Goal: Task Accomplishment & Management: Manage account settings

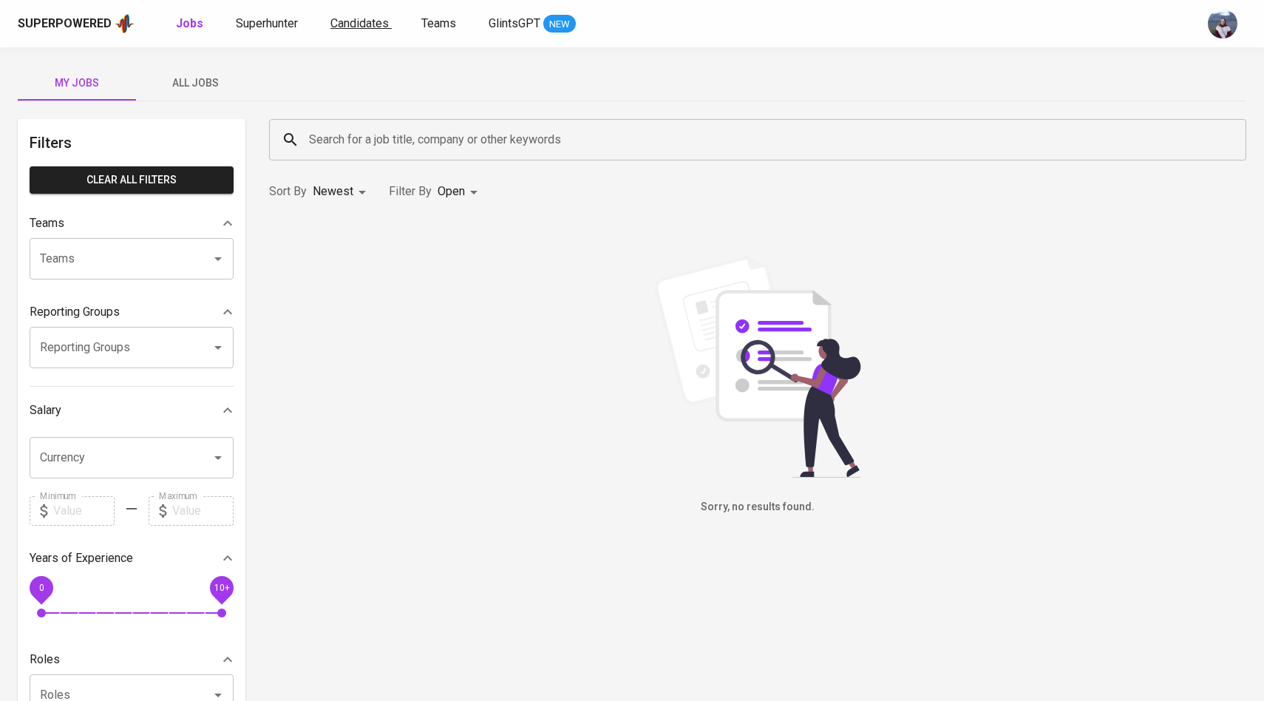
click at [333, 26] on span "Candidates" at bounding box center [359, 23] width 58 height 14
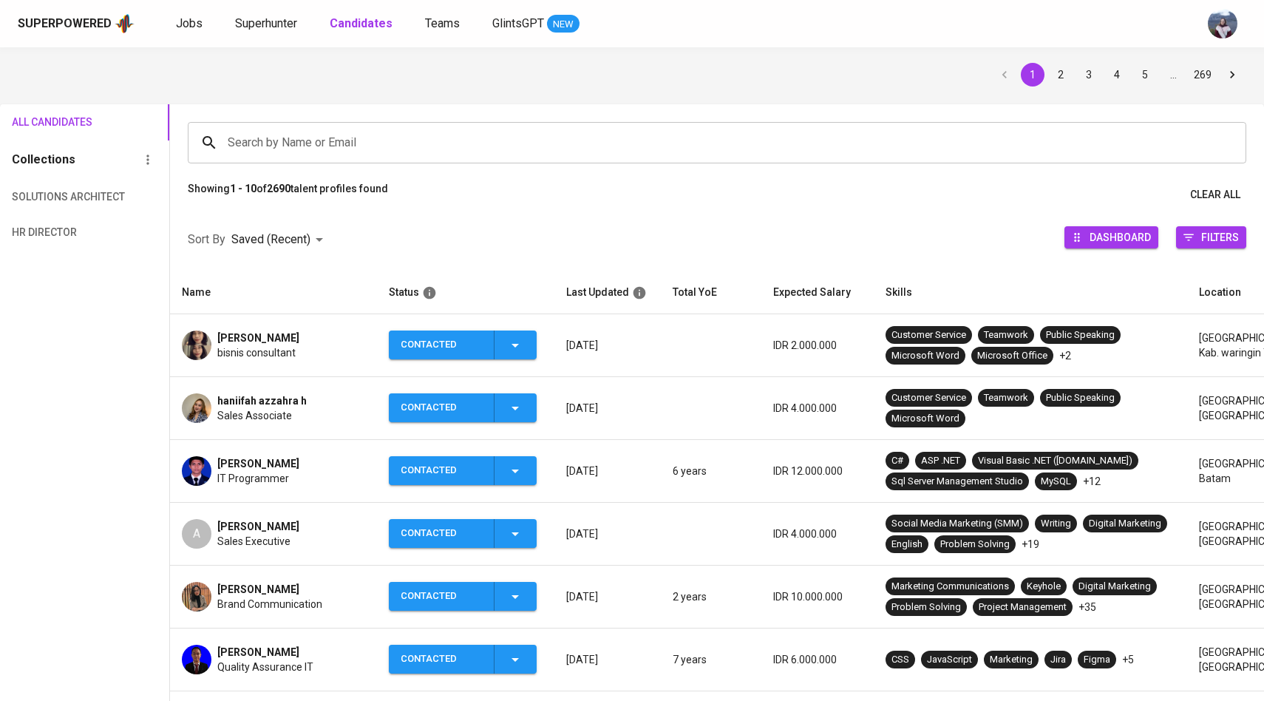
scroll to position [48, 0]
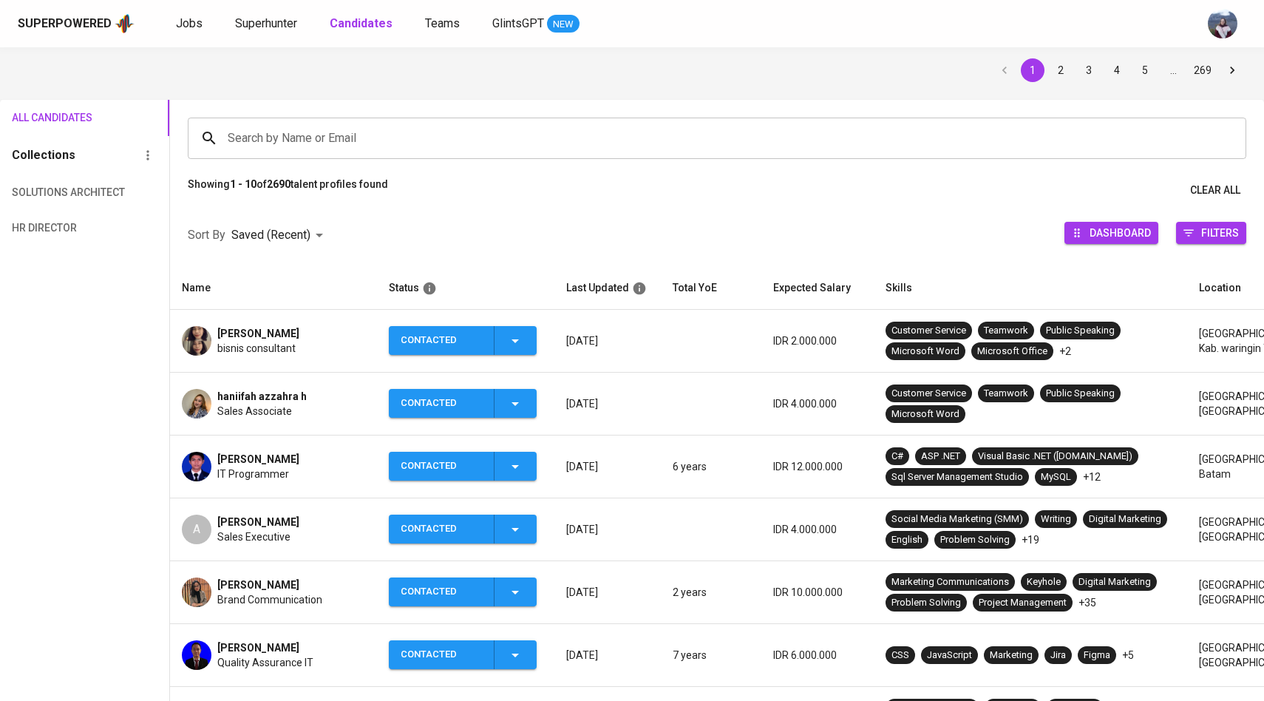
click at [207, 338] on img at bounding box center [197, 341] width 30 height 30
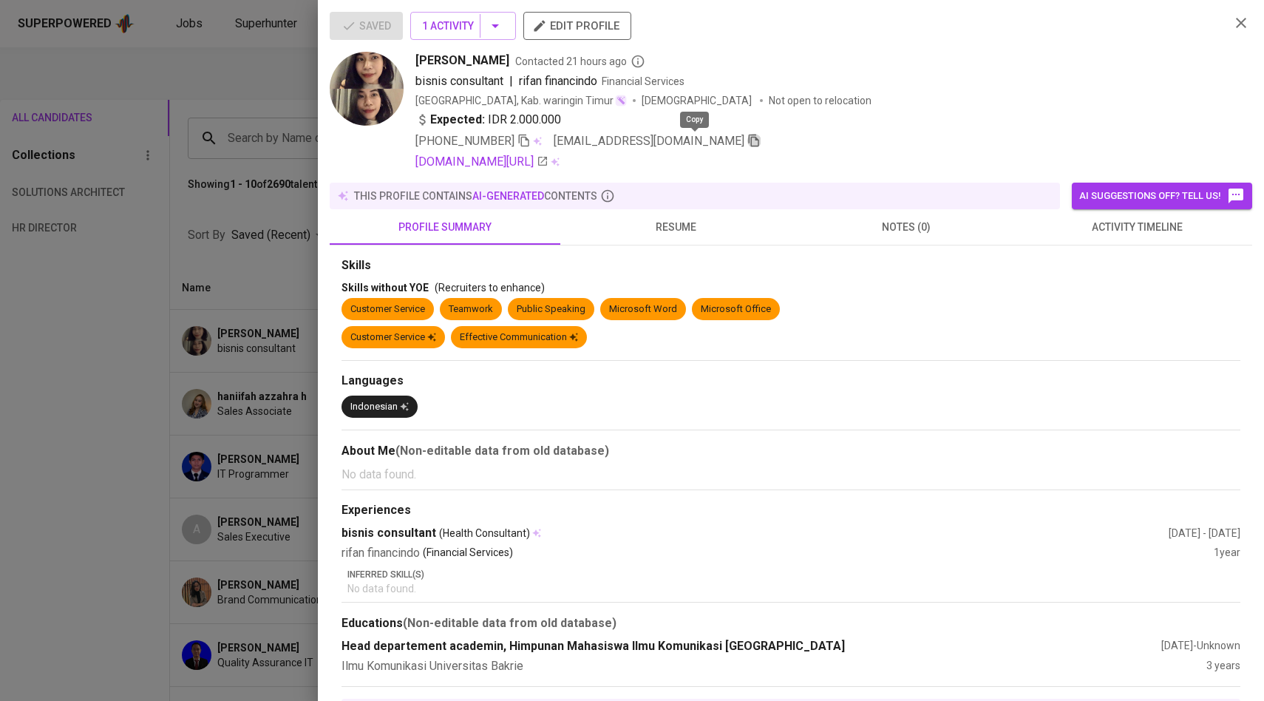
click at [747, 142] on icon "button" at bounding box center [753, 140] width 13 height 13
click at [259, 259] on div at bounding box center [632, 350] width 1264 height 701
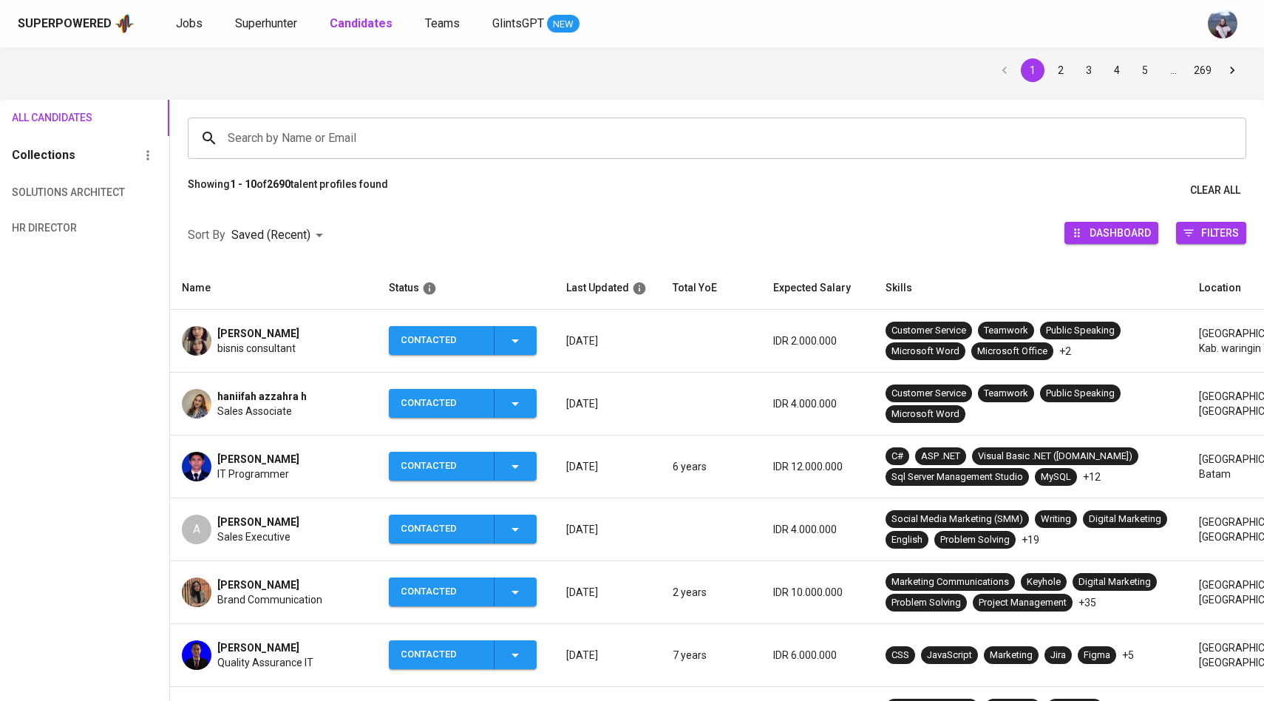
click at [185, 400] on img at bounding box center [197, 404] width 30 height 30
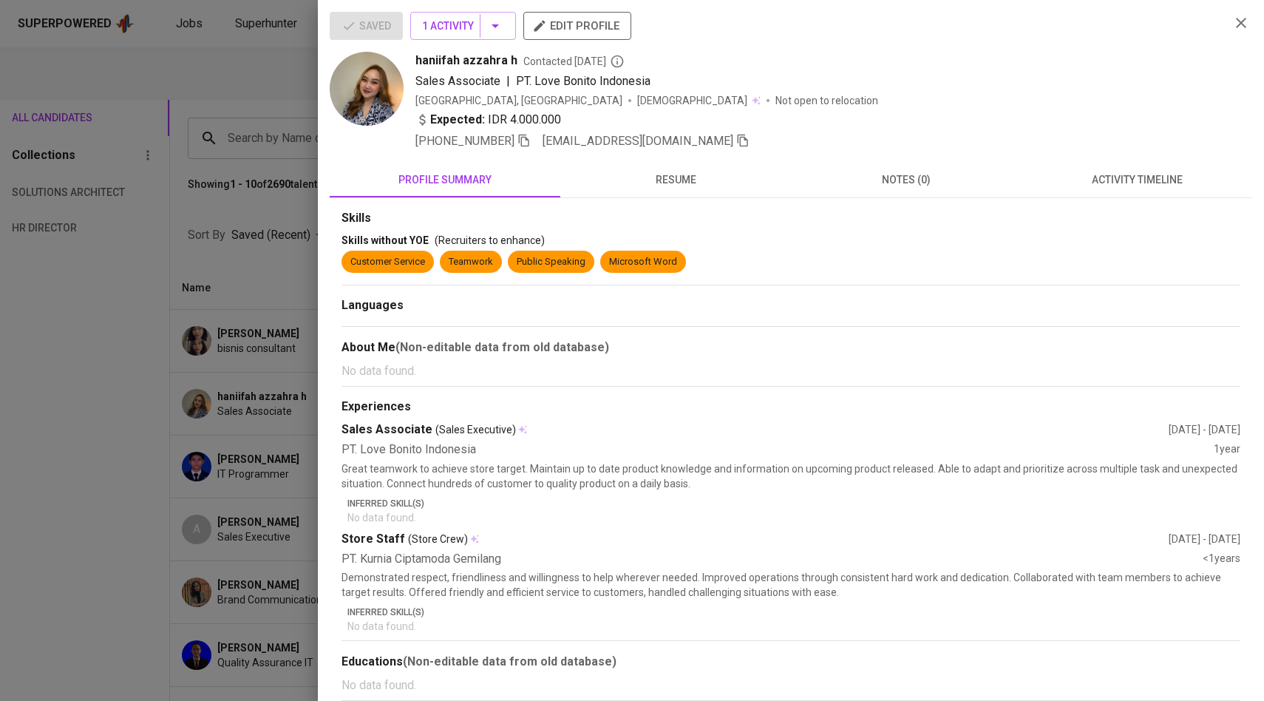
click at [737, 145] on icon "button" at bounding box center [742, 140] width 10 height 13
click at [253, 110] on div at bounding box center [632, 350] width 1264 height 701
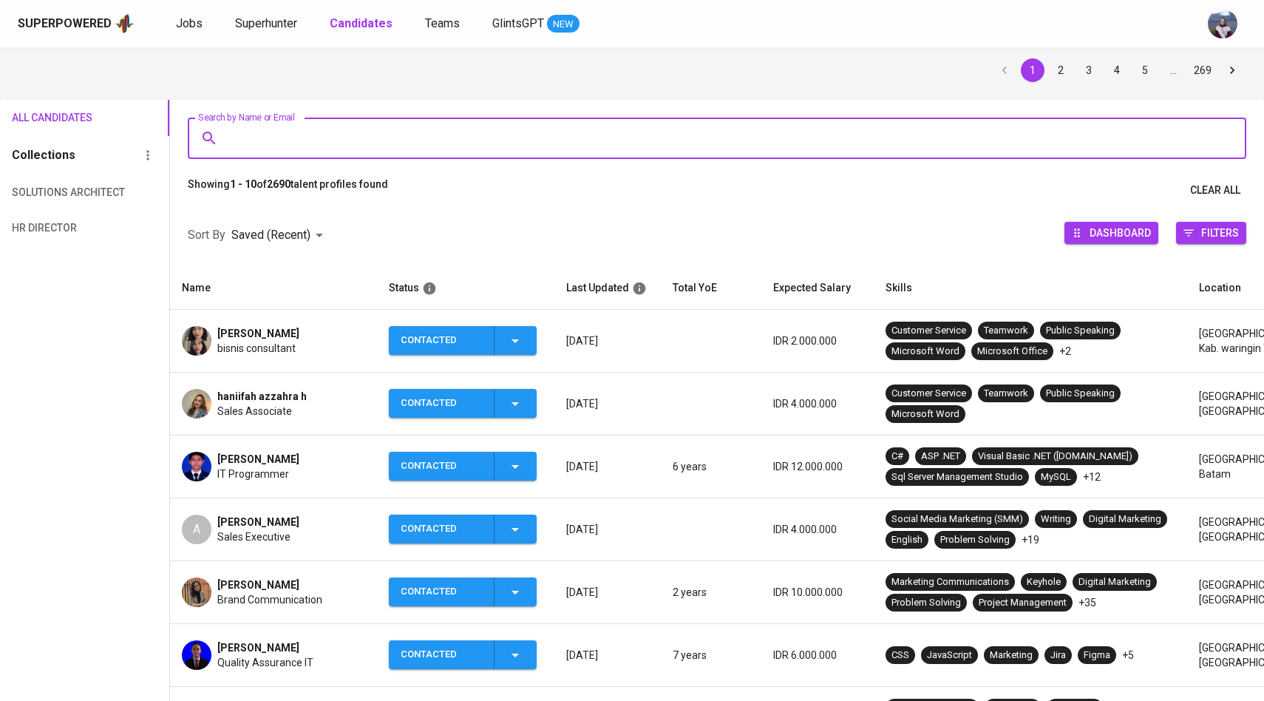
click at [270, 137] on input "Search by Name or Email" at bounding box center [720, 138] width 993 height 28
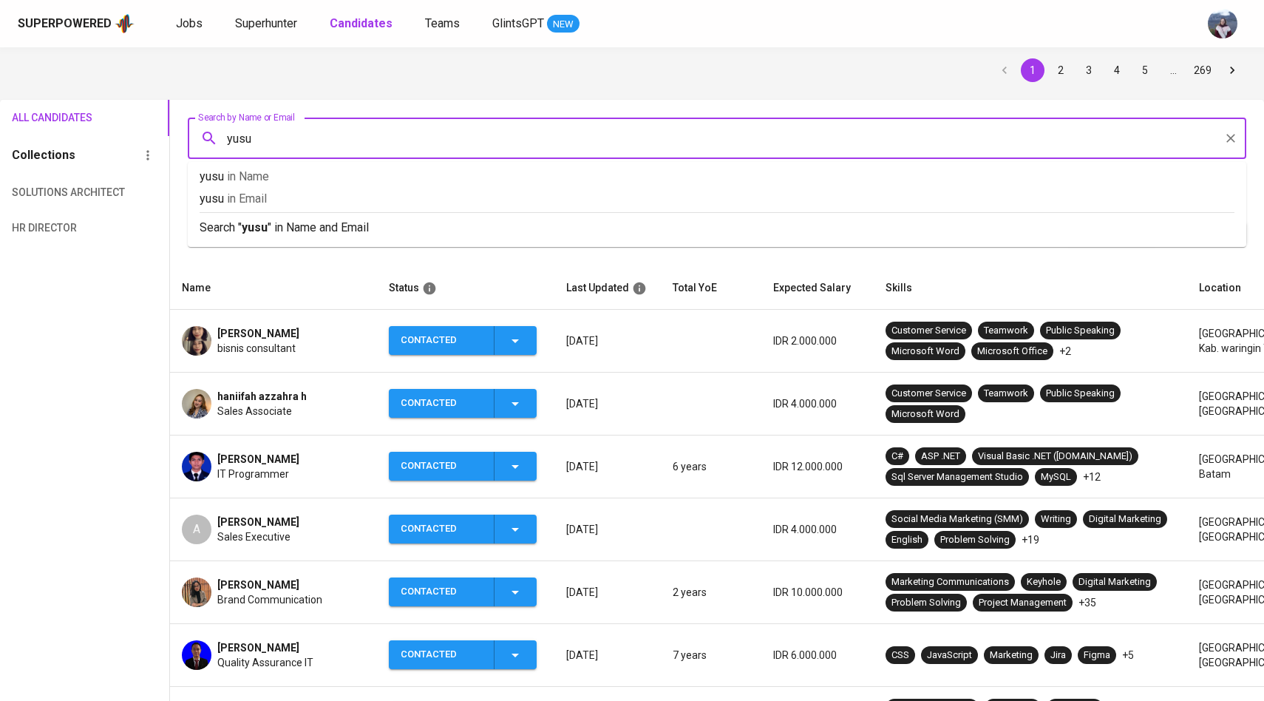
type input "yusuf"
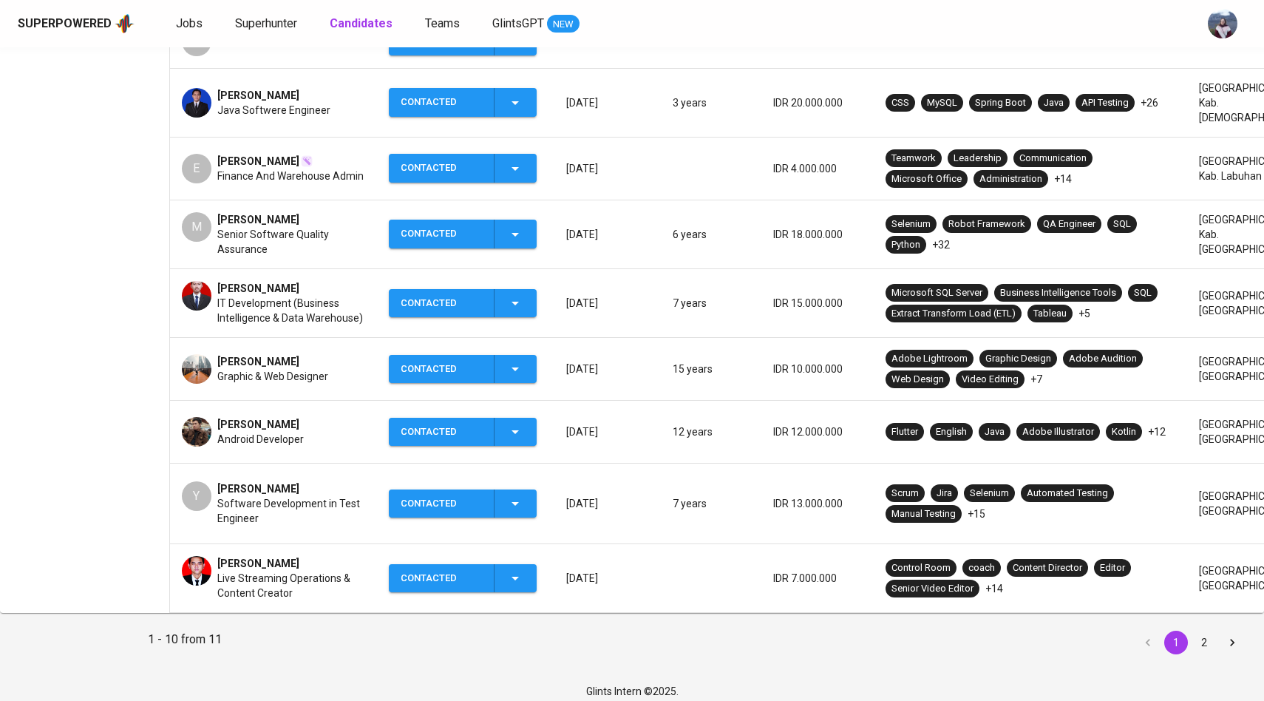
scroll to position [438, 0]
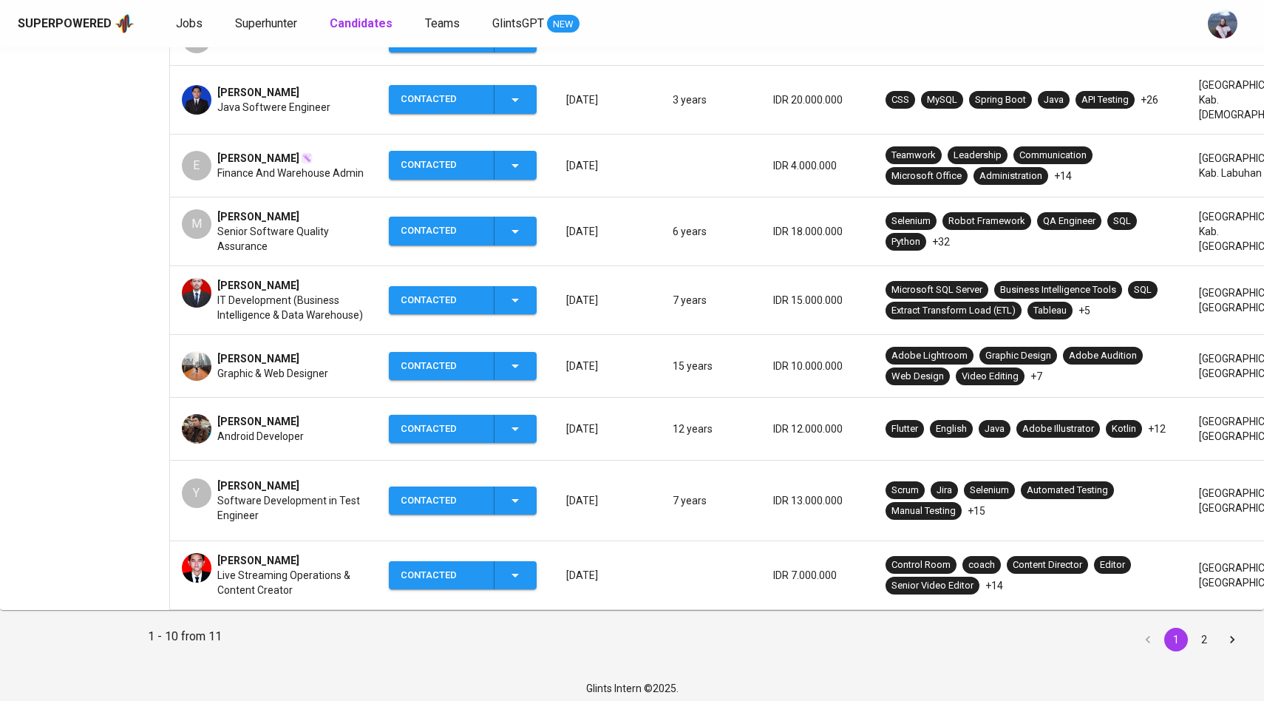
click at [1202, 627] on button "2" at bounding box center [1204, 639] width 24 height 24
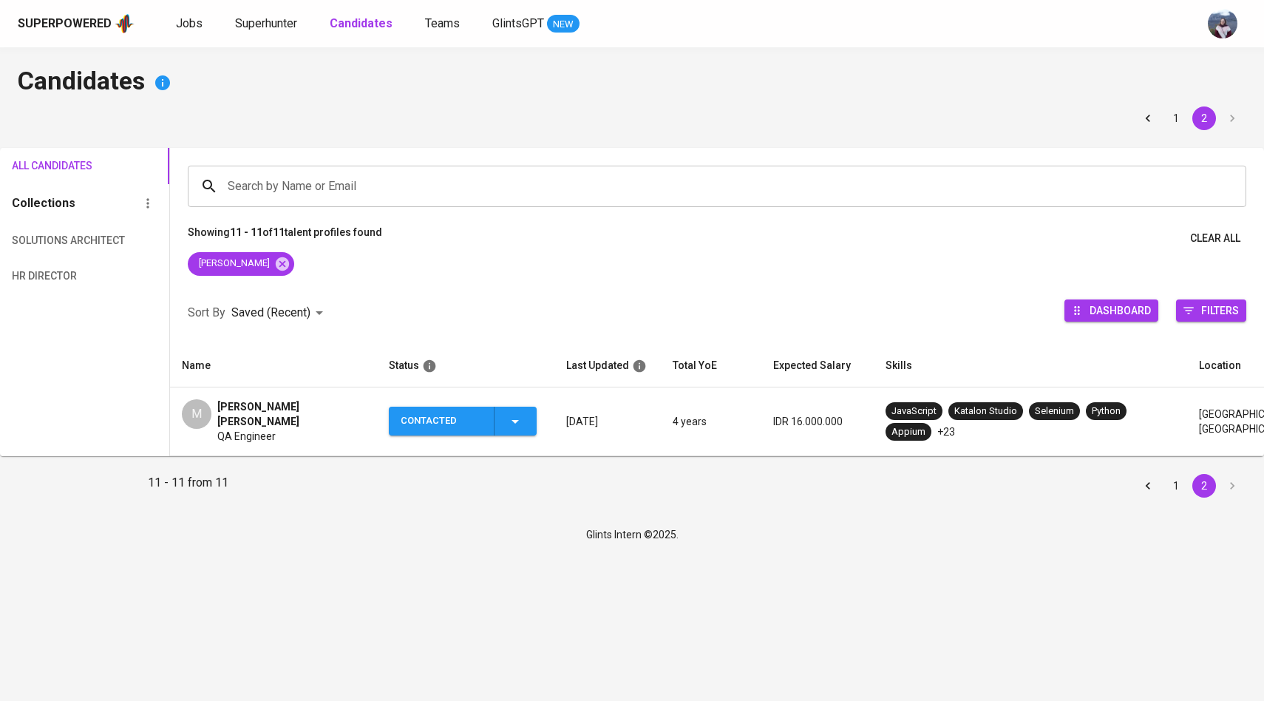
click at [195, 412] on div "M" at bounding box center [197, 414] width 30 height 30
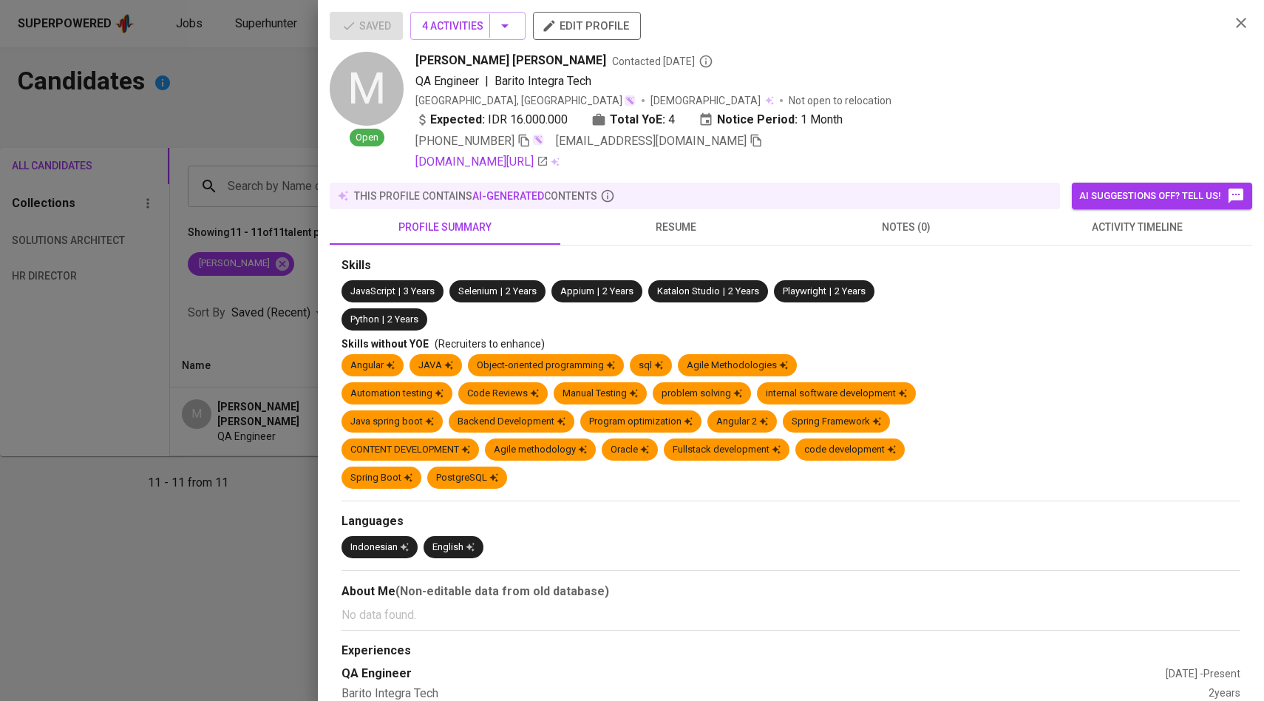
click at [751, 142] on icon "button" at bounding box center [756, 140] width 10 height 13
click at [181, 220] on div at bounding box center [632, 350] width 1264 height 701
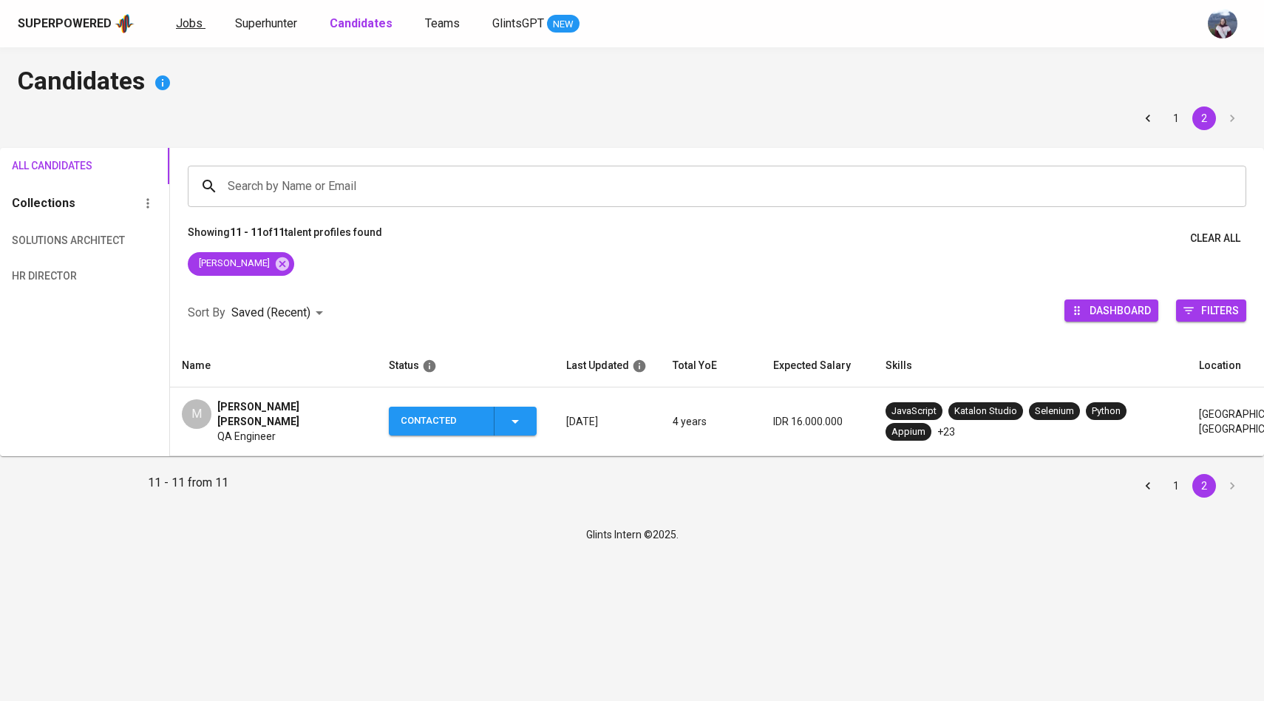
click at [190, 24] on span "Jobs" at bounding box center [189, 23] width 27 height 14
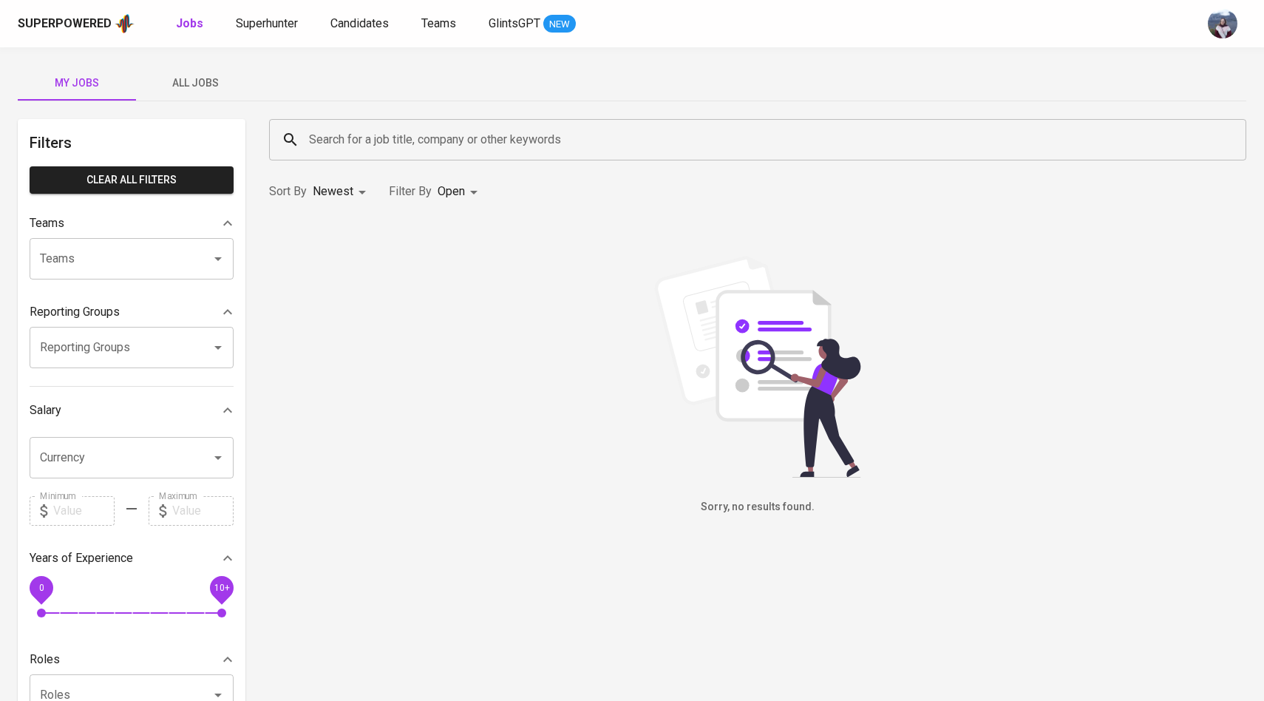
click at [191, 85] on span "All Jobs" at bounding box center [195, 83] width 100 height 18
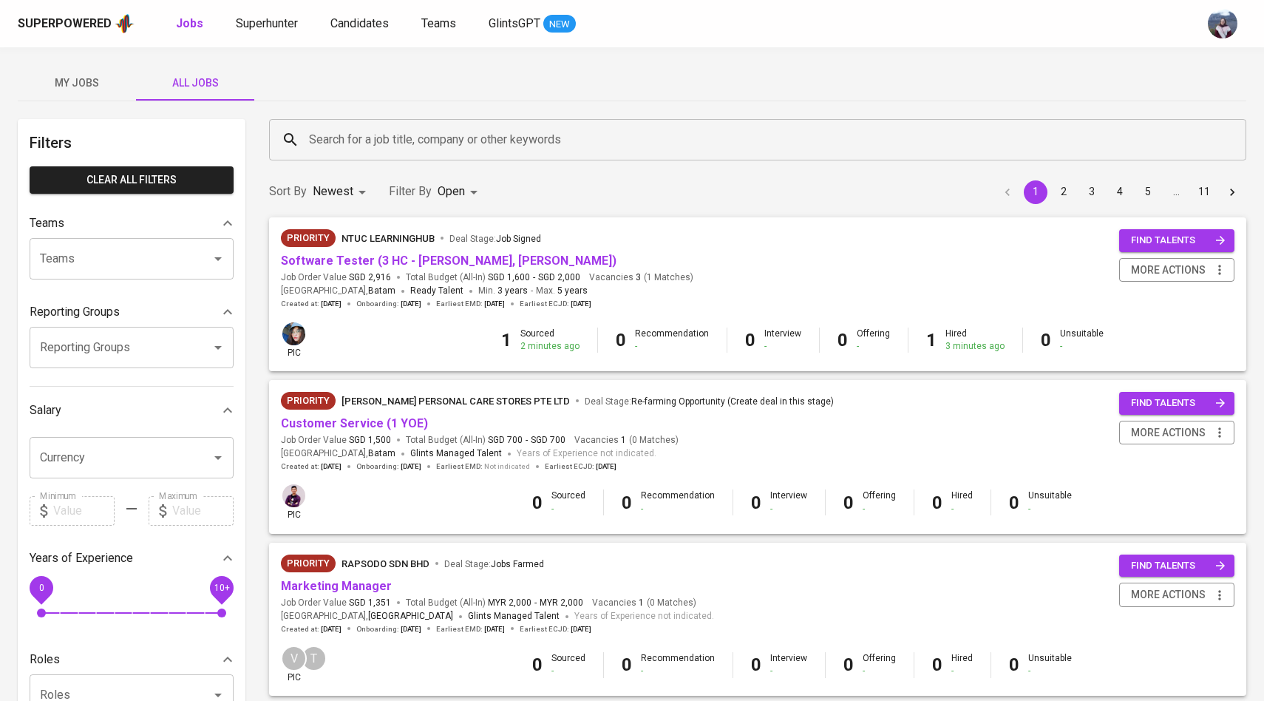
click at [294, 130] on div "Search for a job title, company or other keywords" at bounding box center [757, 139] width 977 height 41
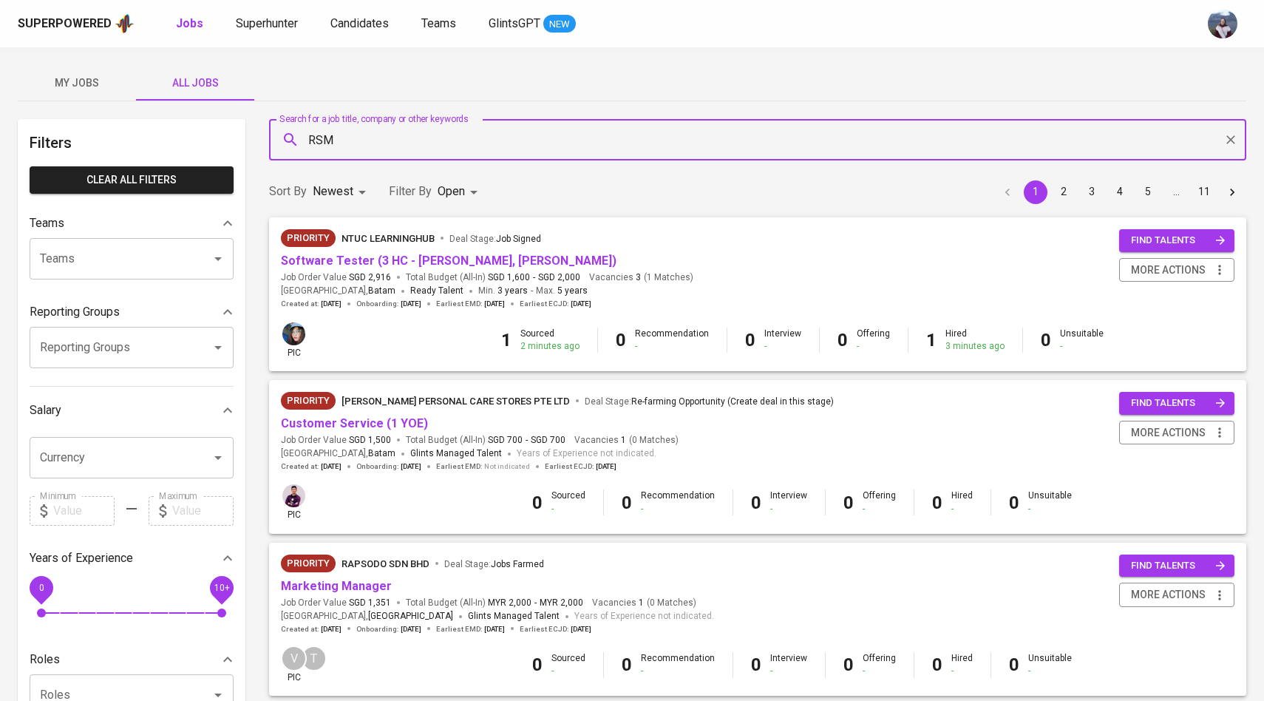
type input "RSM"
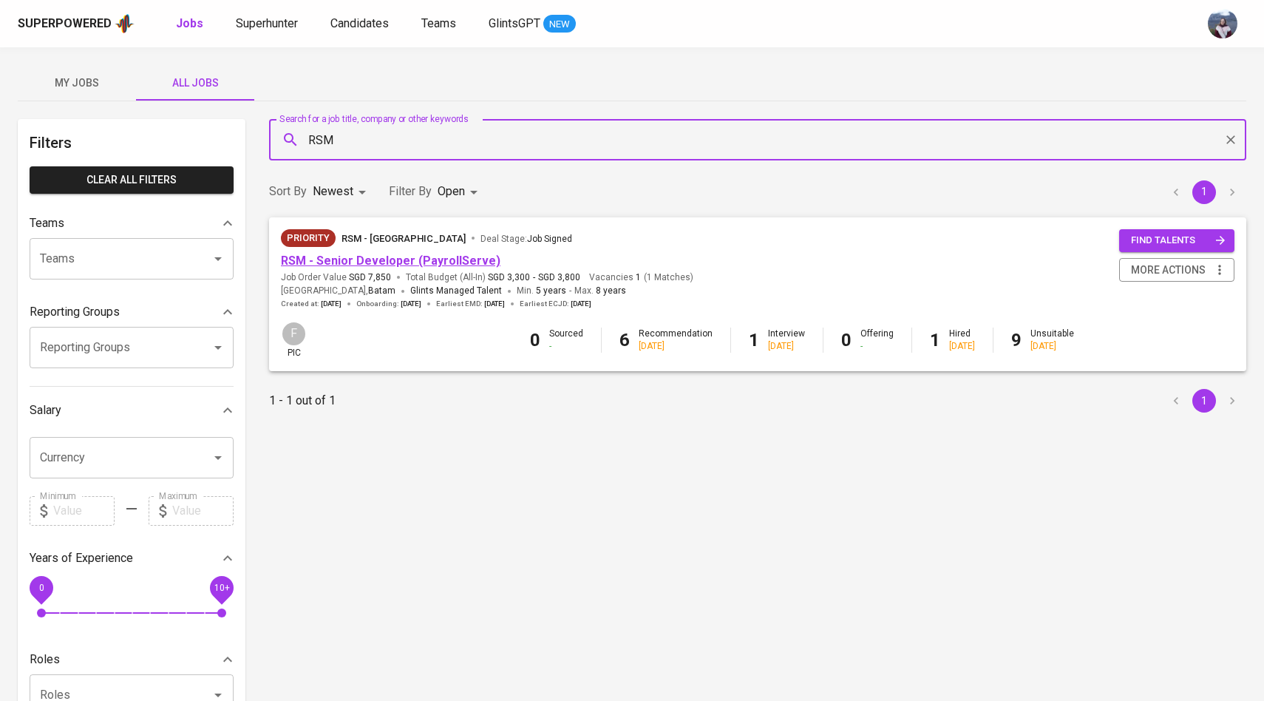
click at [357, 261] on link "RSM - Senior Developer (PayrollServe)" at bounding box center [390, 260] width 219 height 14
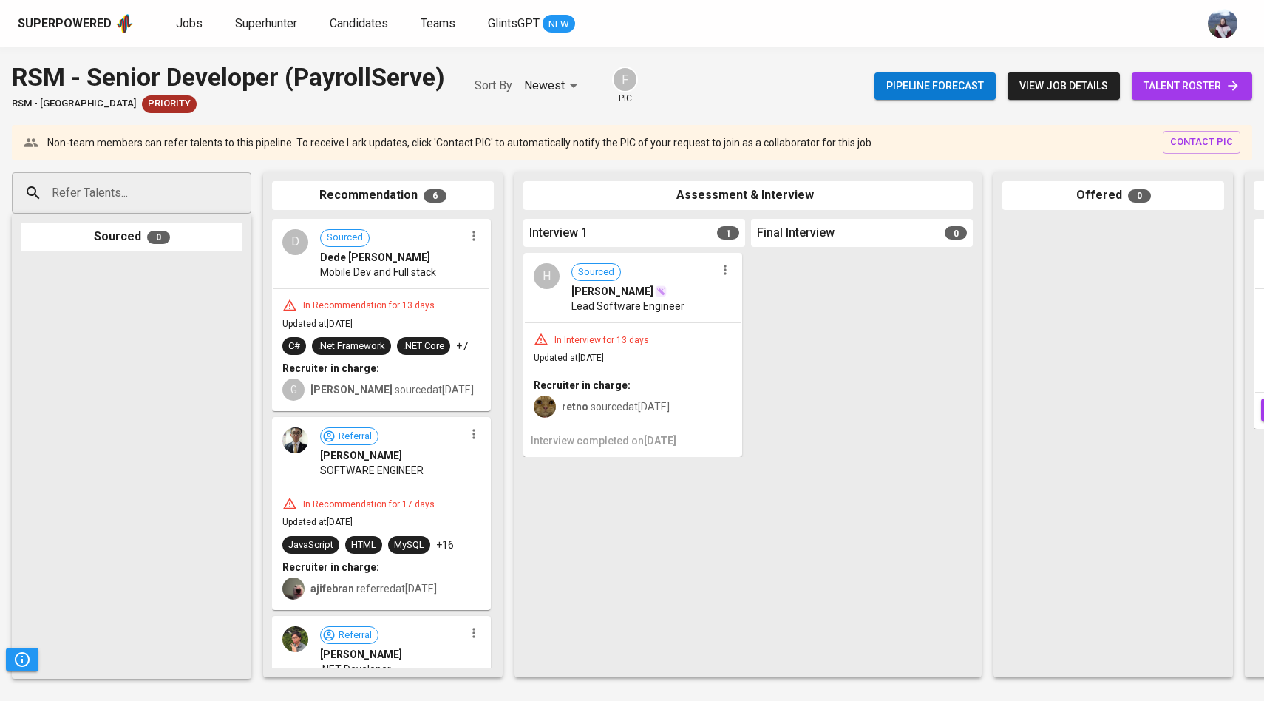
click at [1064, 76] on button "view job details" at bounding box center [1063, 85] width 112 height 27
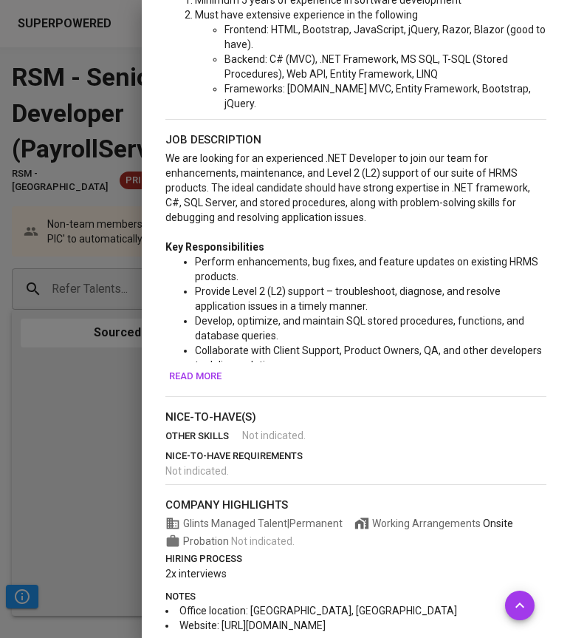
scroll to position [625, 0]
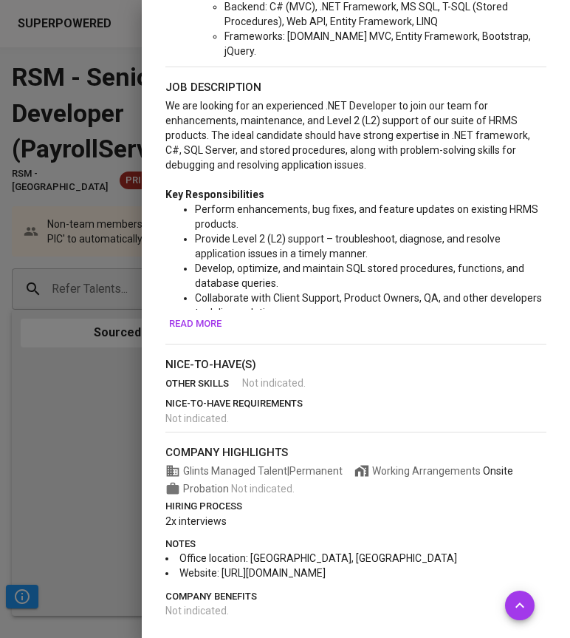
drag, startPoint x: 220, startPoint y: 568, endPoint x: 404, endPoint y: 565, distance: 184.0
click at [404, 565] on li "Website: [URL][DOMAIN_NAME]" at bounding box center [356, 572] width 381 height 15
copy span "https://www.rsm.global/singapore"
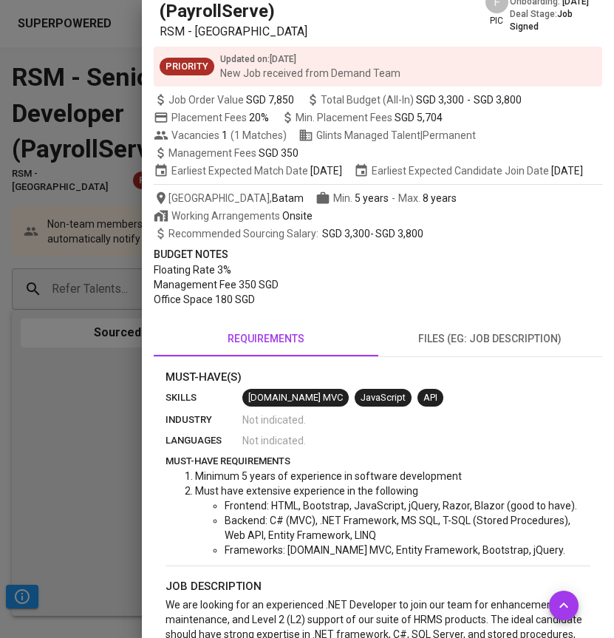
scroll to position [26, 0]
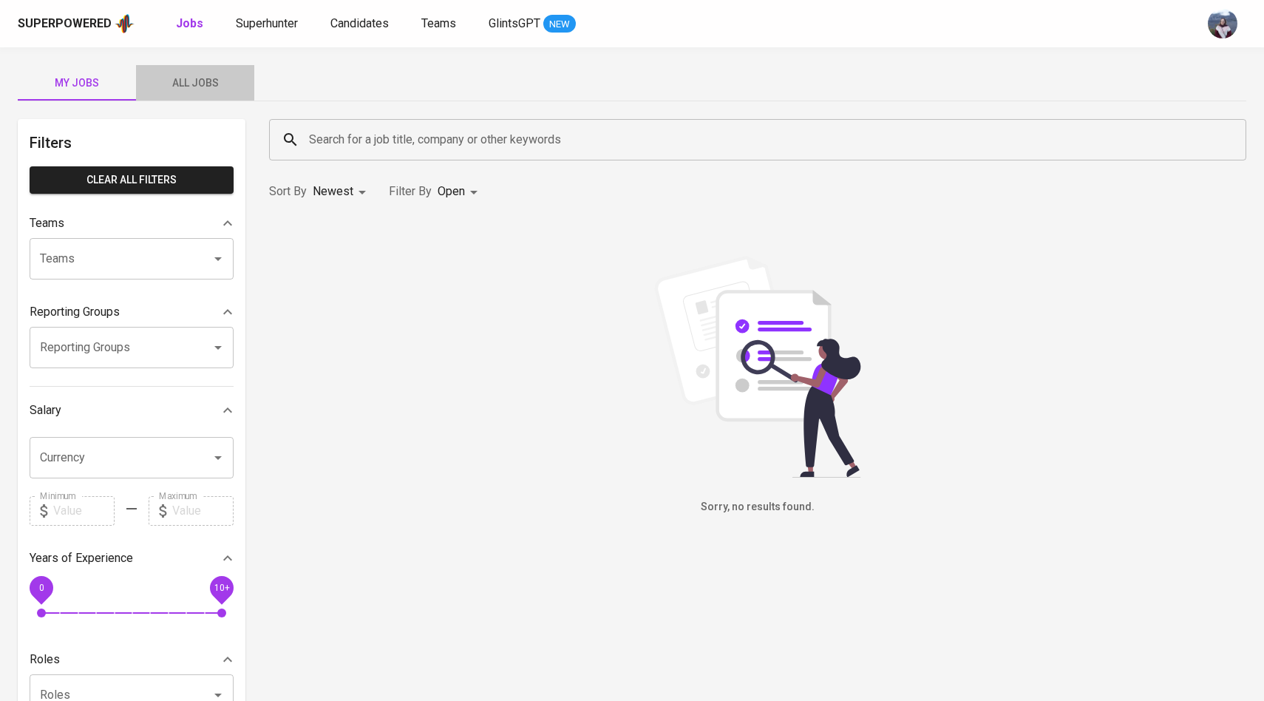
click at [206, 87] on span "All Jobs" at bounding box center [195, 83] width 100 height 18
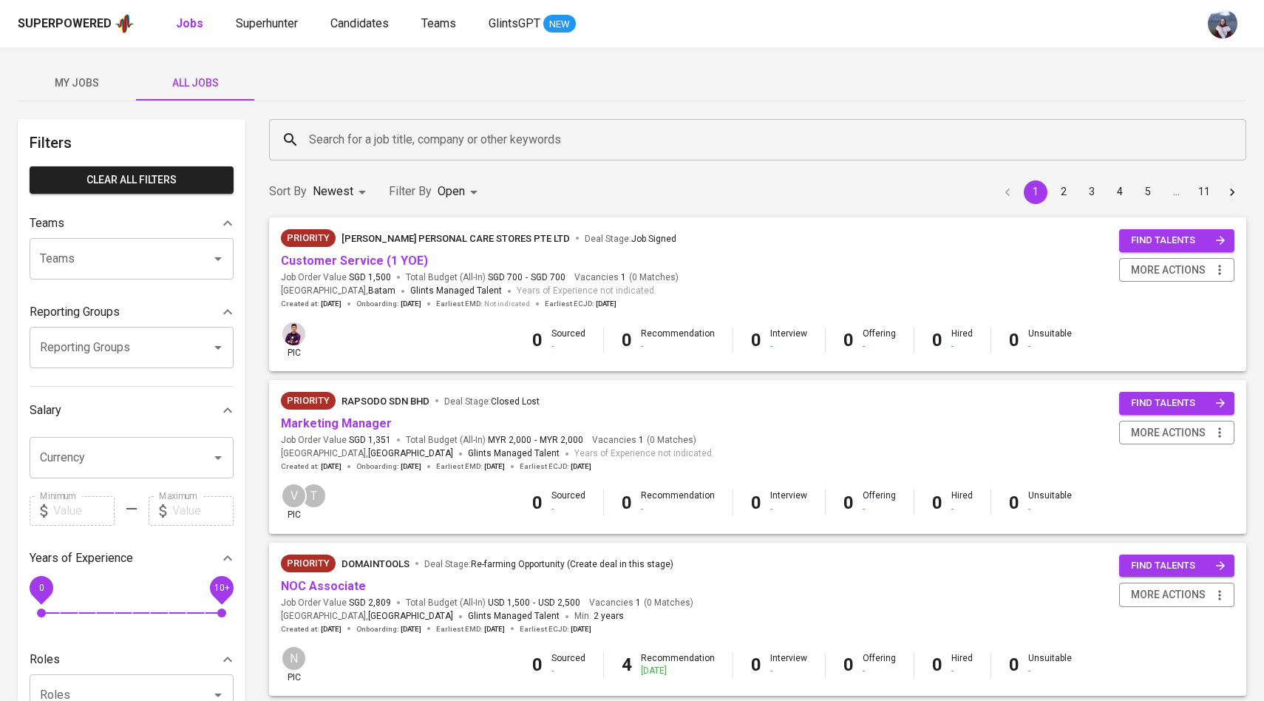
click at [349, 151] on input "Search for a job title, company or other keywords" at bounding box center [761, 140] width 912 height 28
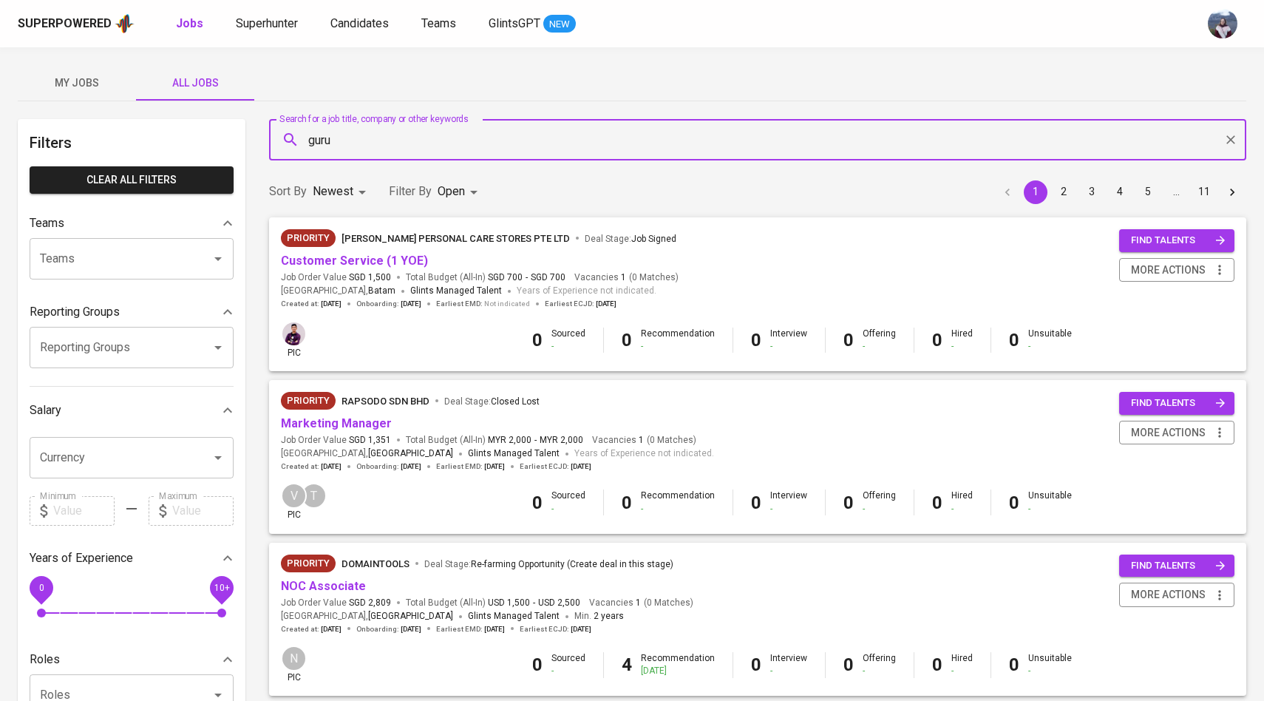
type input "guru"
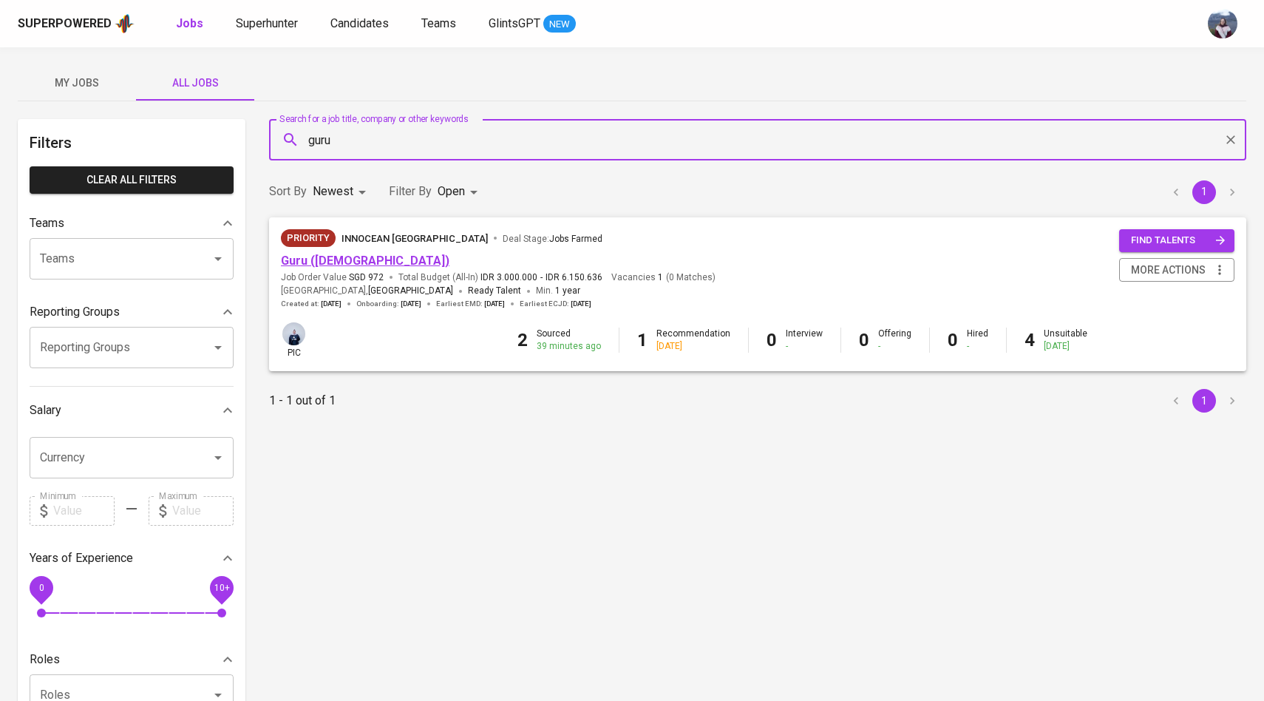
click at [312, 263] on link "Guru (Female)" at bounding box center [365, 260] width 168 height 14
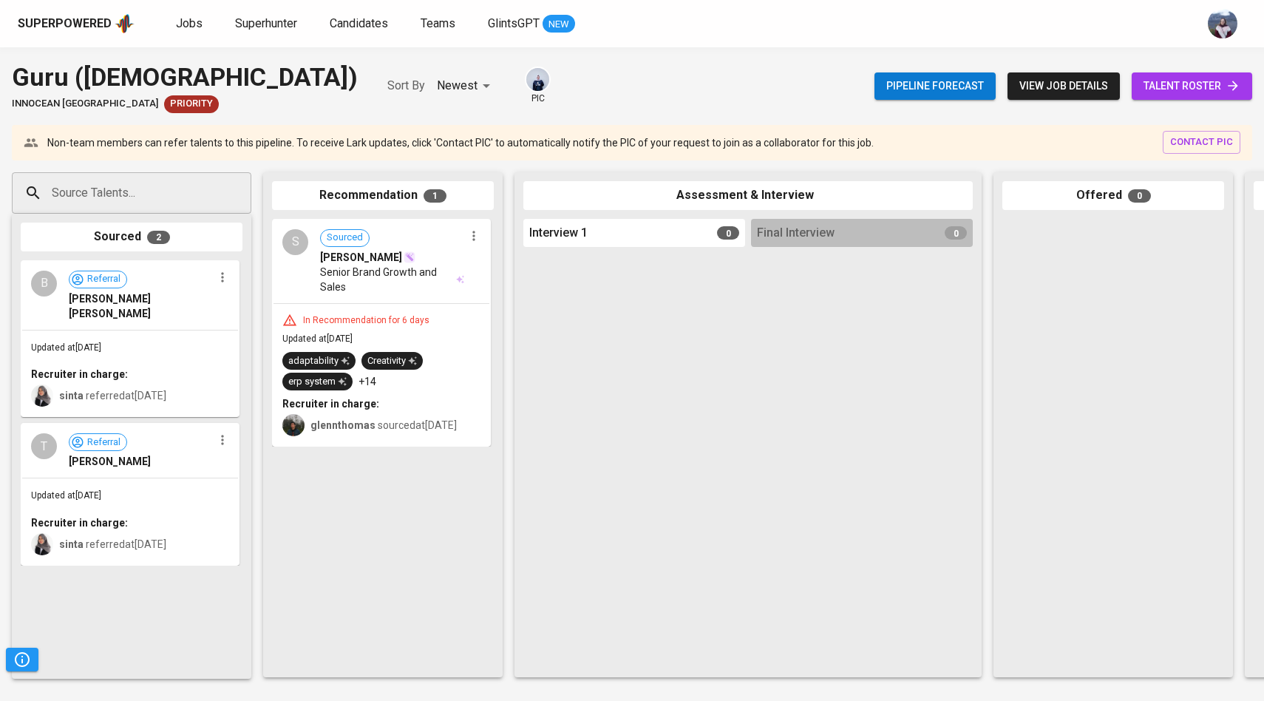
click at [179, 183] on input "Source Talents..." at bounding box center [125, 193] width 155 height 28
paste input "deandrapov@gmail.com"
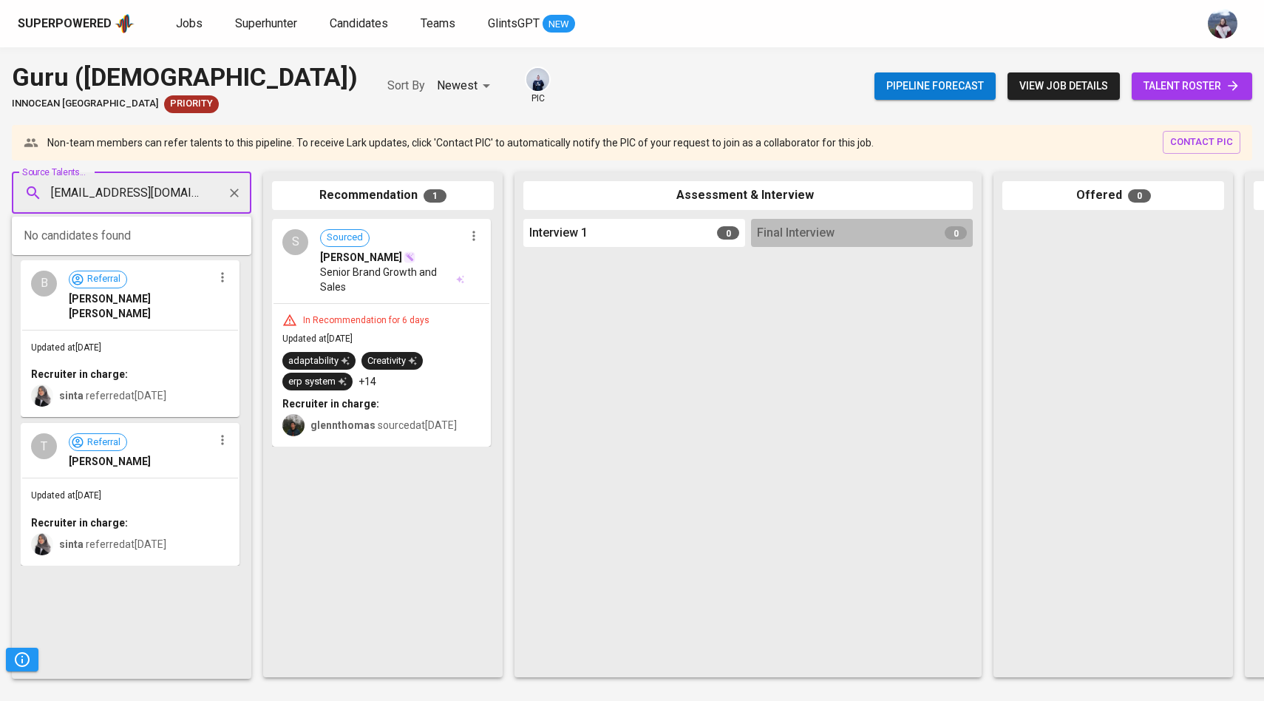
type input "deandrapov@gmail.com"
click at [98, 254] on span "bisnis consultant" at bounding box center [96, 249] width 71 height 15
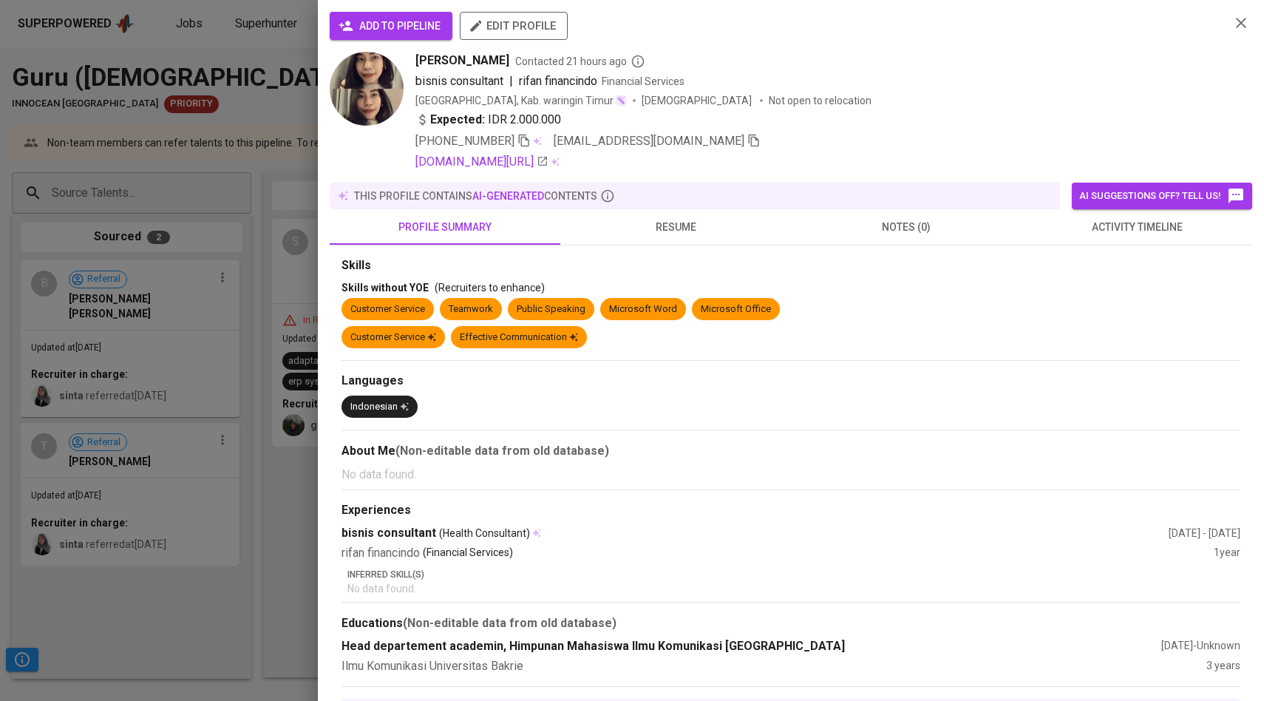
click at [427, 19] on span "add to pipeline" at bounding box center [390, 26] width 99 height 18
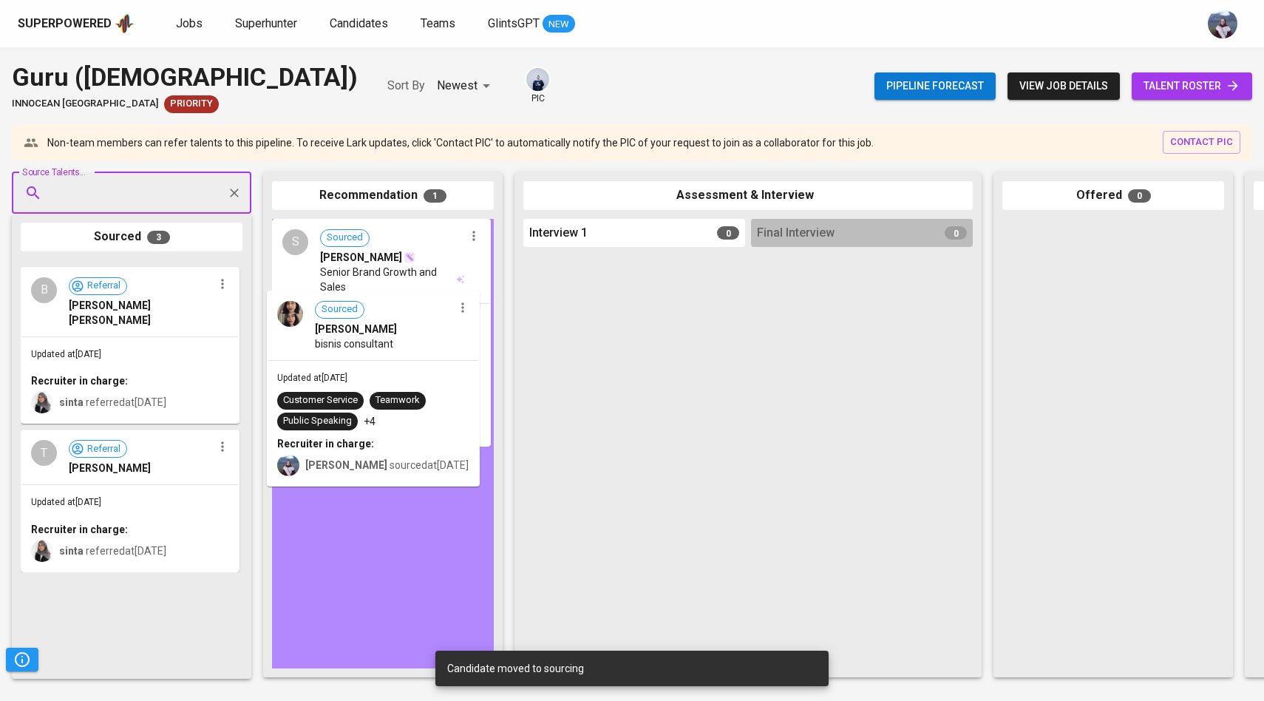
drag, startPoint x: 157, startPoint y: 375, endPoint x: 408, endPoint y: 405, distance: 253.0
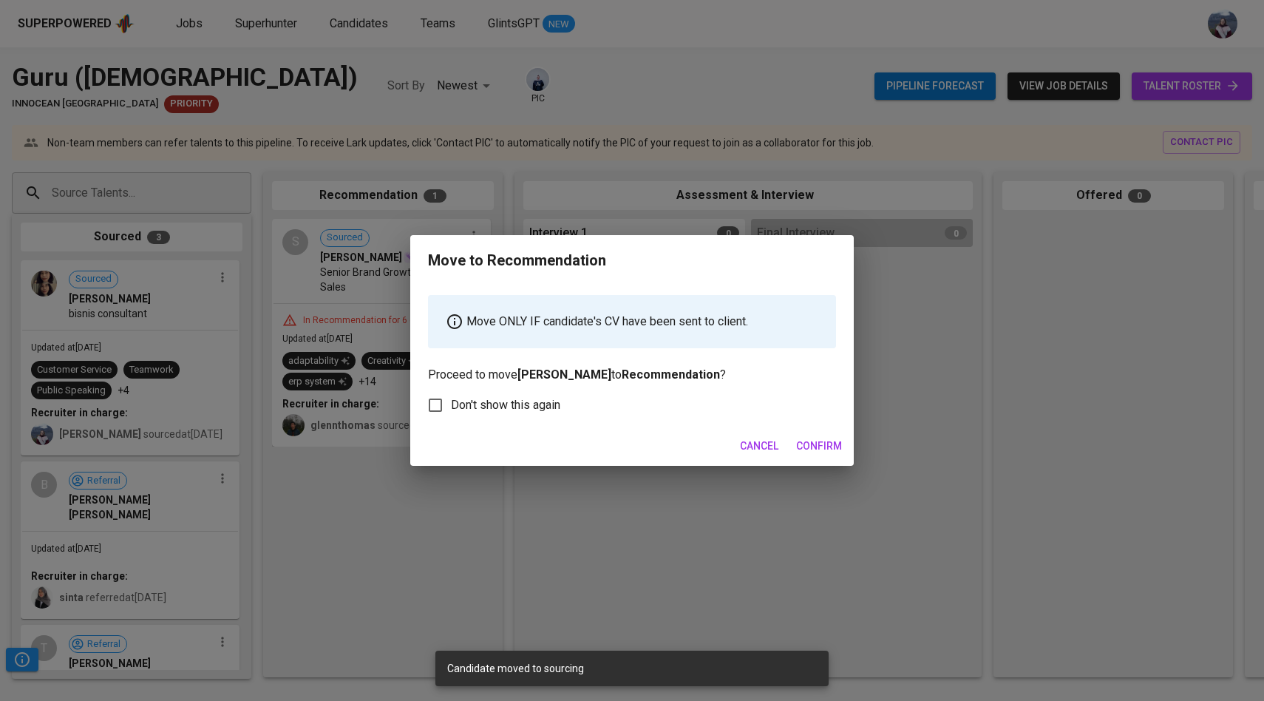
click at [812, 443] on span "Confirm" at bounding box center [819, 446] width 46 height 18
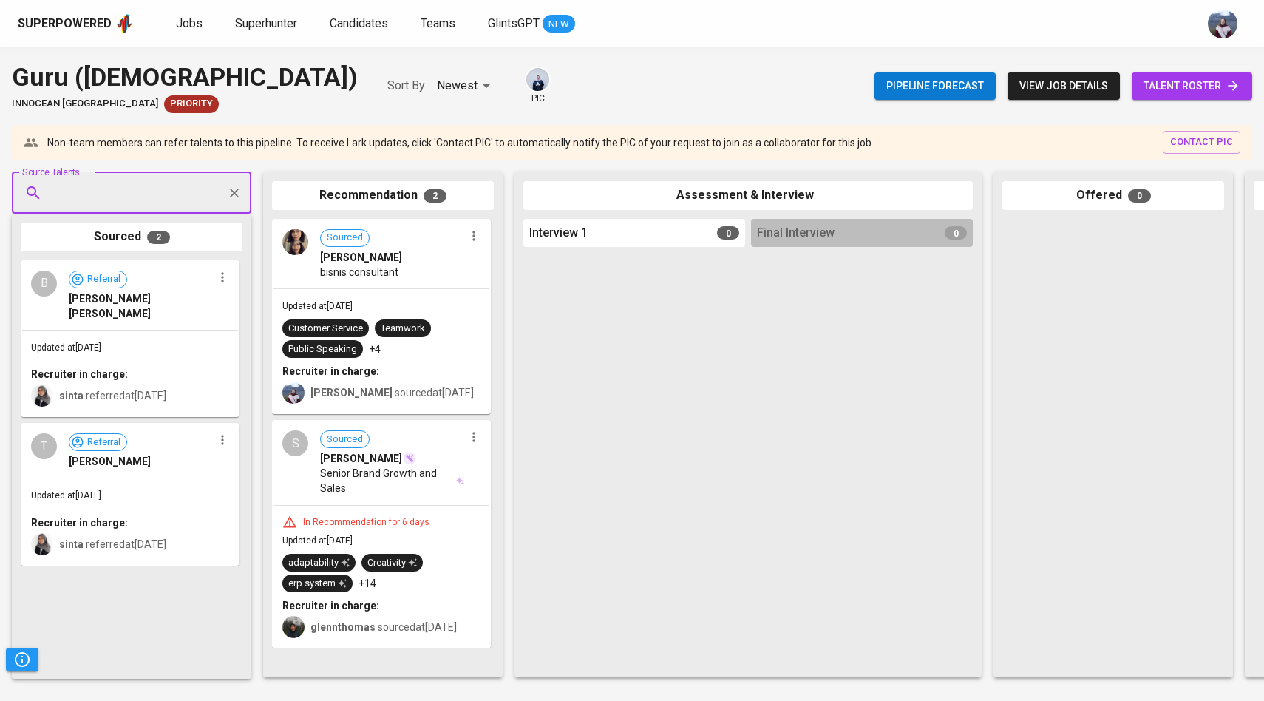
paste input "haniifahazz@gmail.com"
type input "haniifahazz@gmail.com"
click at [120, 236] on span "haniifah azzahra h" at bounding box center [105, 234] width 88 height 15
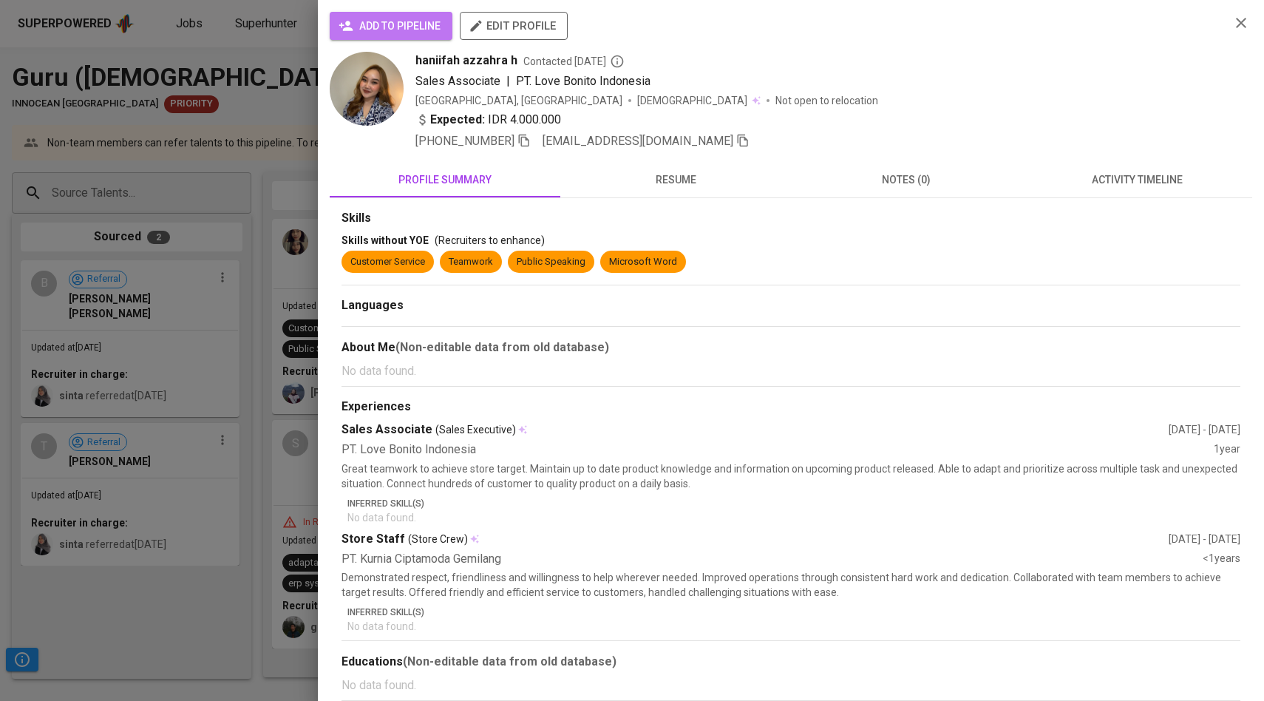
click at [367, 30] on span "add to pipeline" at bounding box center [390, 26] width 99 height 18
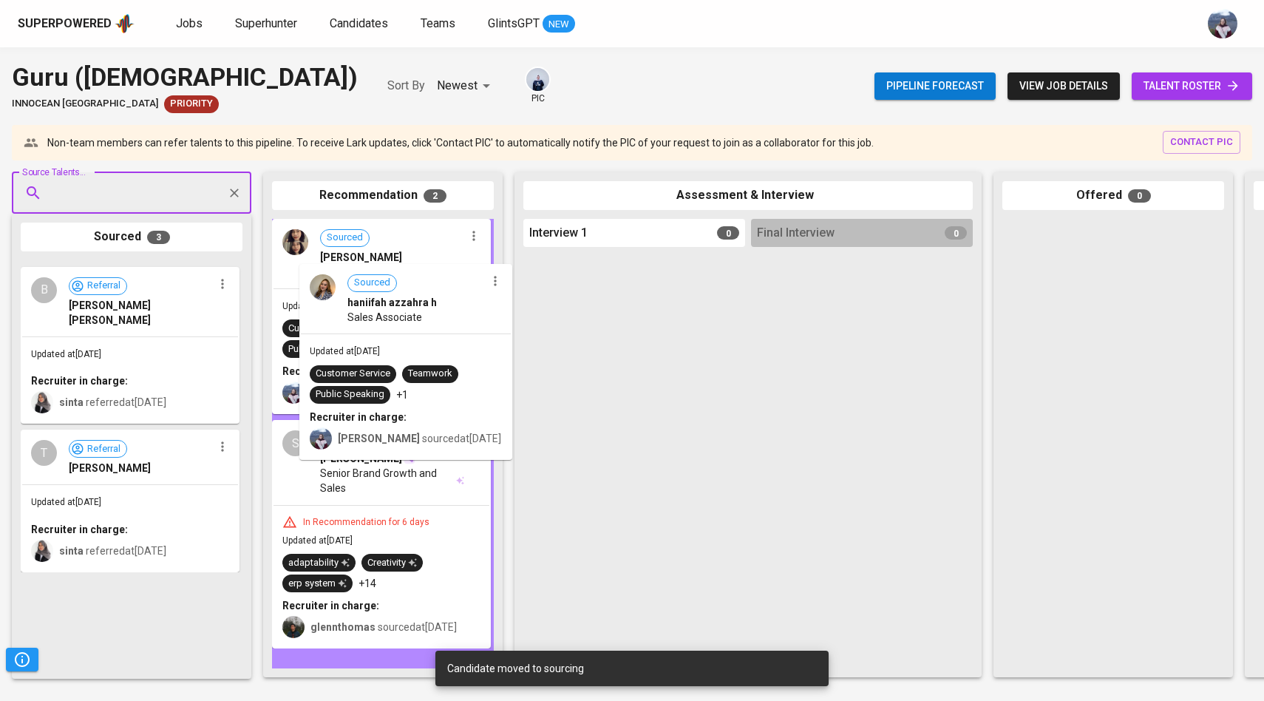
drag, startPoint x: 94, startPoint y: 335, endPoint x: 385, endPoint y: 339, distance: 291.2
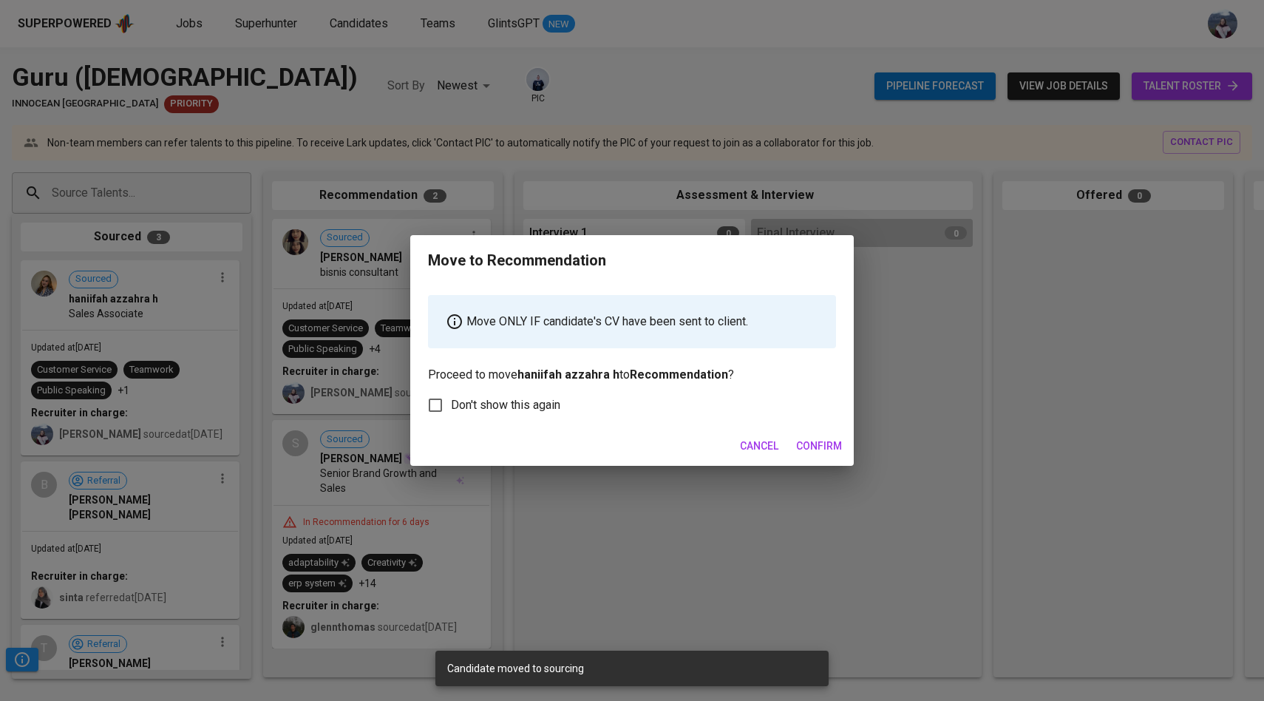
click at [823, 443] on span "Confirm" at bounding box center [819, 446] width 46 height 18
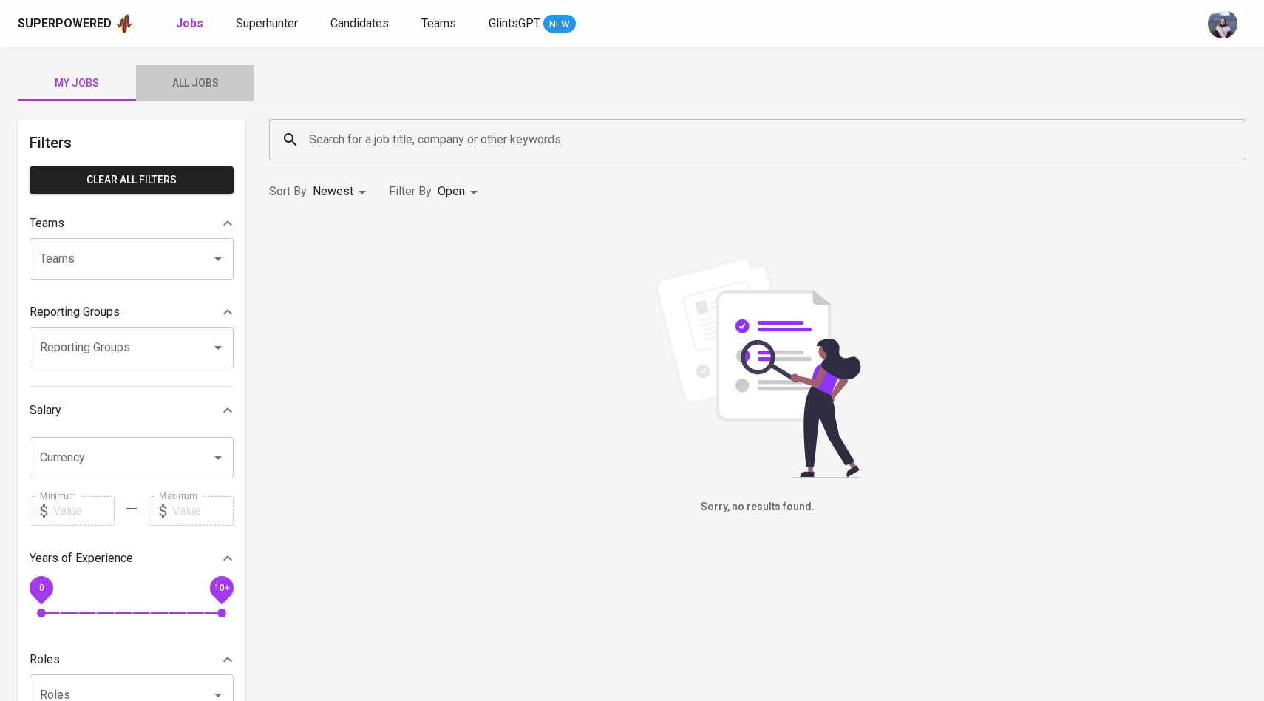
click at [208, 75] on span "All Jobs" at bounding box center [195, 83] width 100 height 18
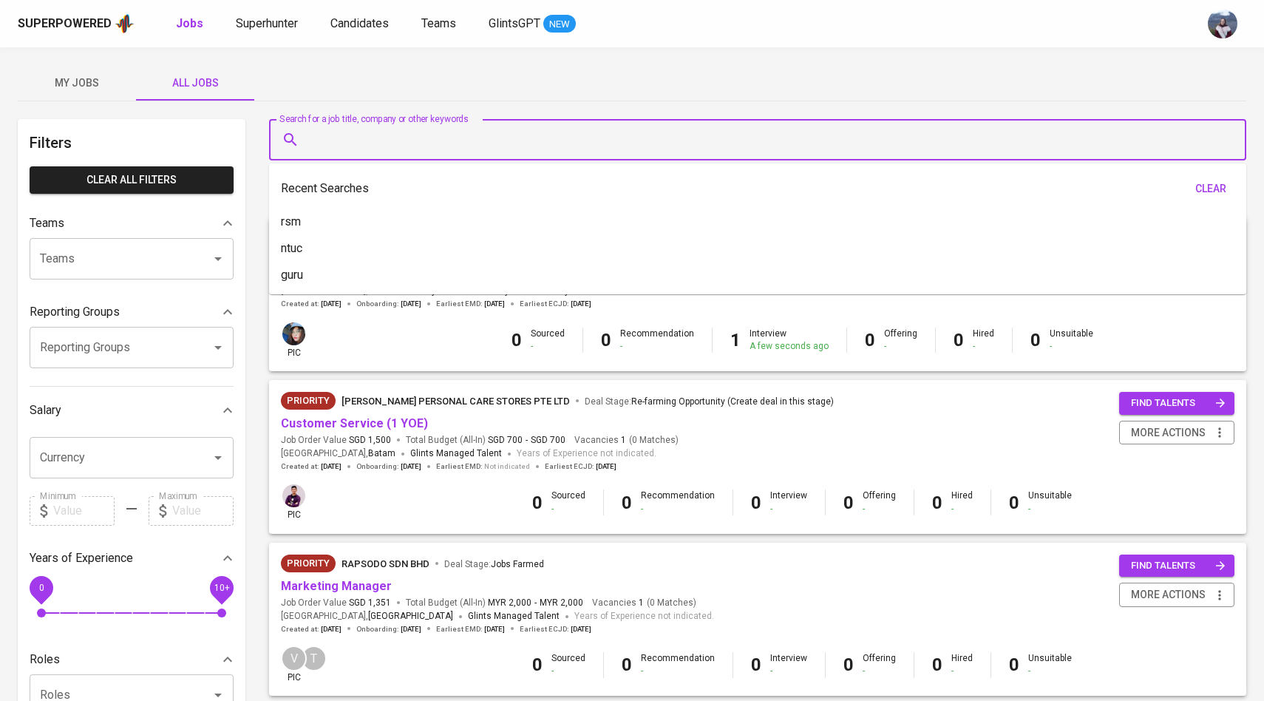
click at [367, 130] on input "Search for a job title, company or other keywords" at bounding box center [761, 140] width 912 height 28
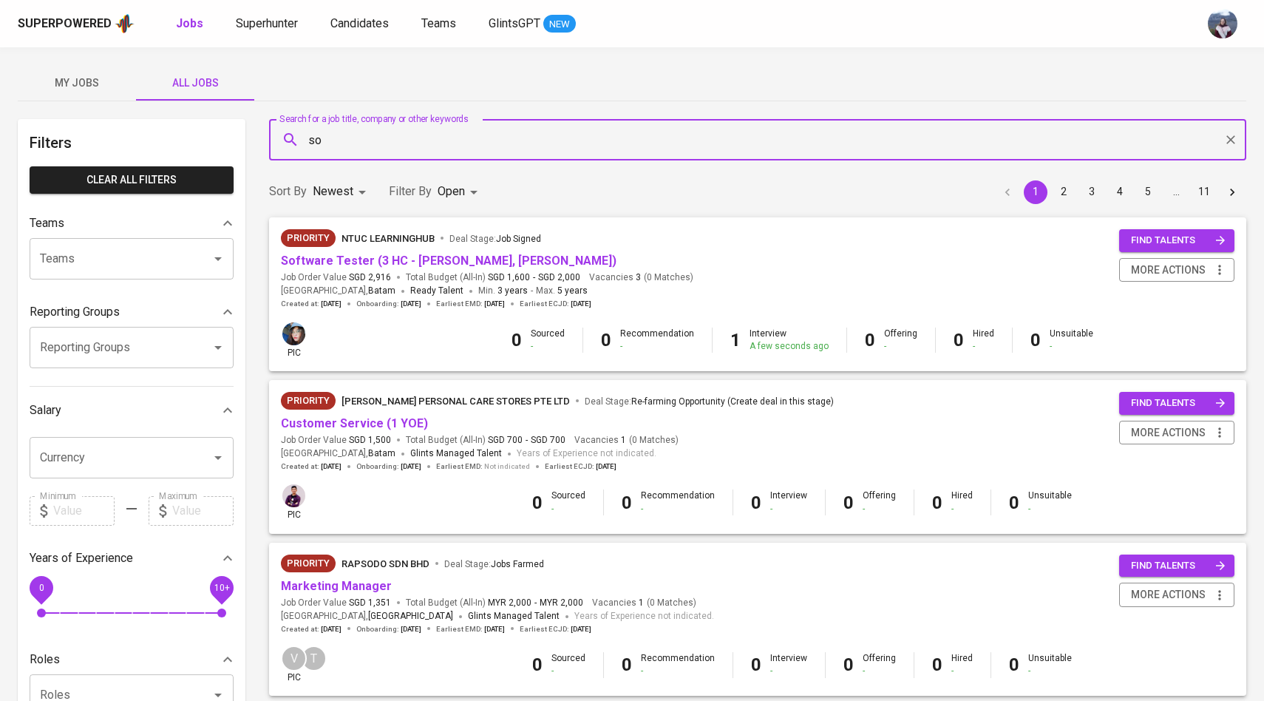
type input "s"
type input "ntuc"
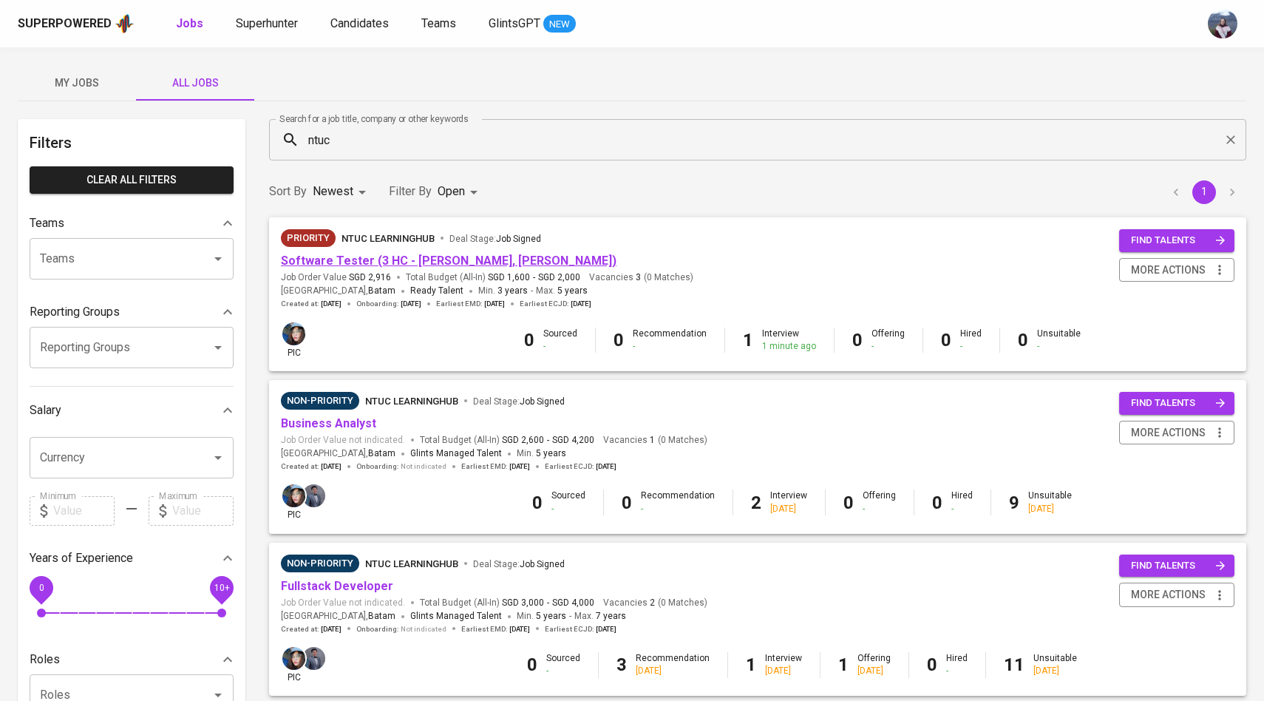
click at [402, 259] on link "Software Tester (3 HC - [PERSON_NAME], [PERSON_NAME])" at bounding box center [448, 260] width 335 height 14
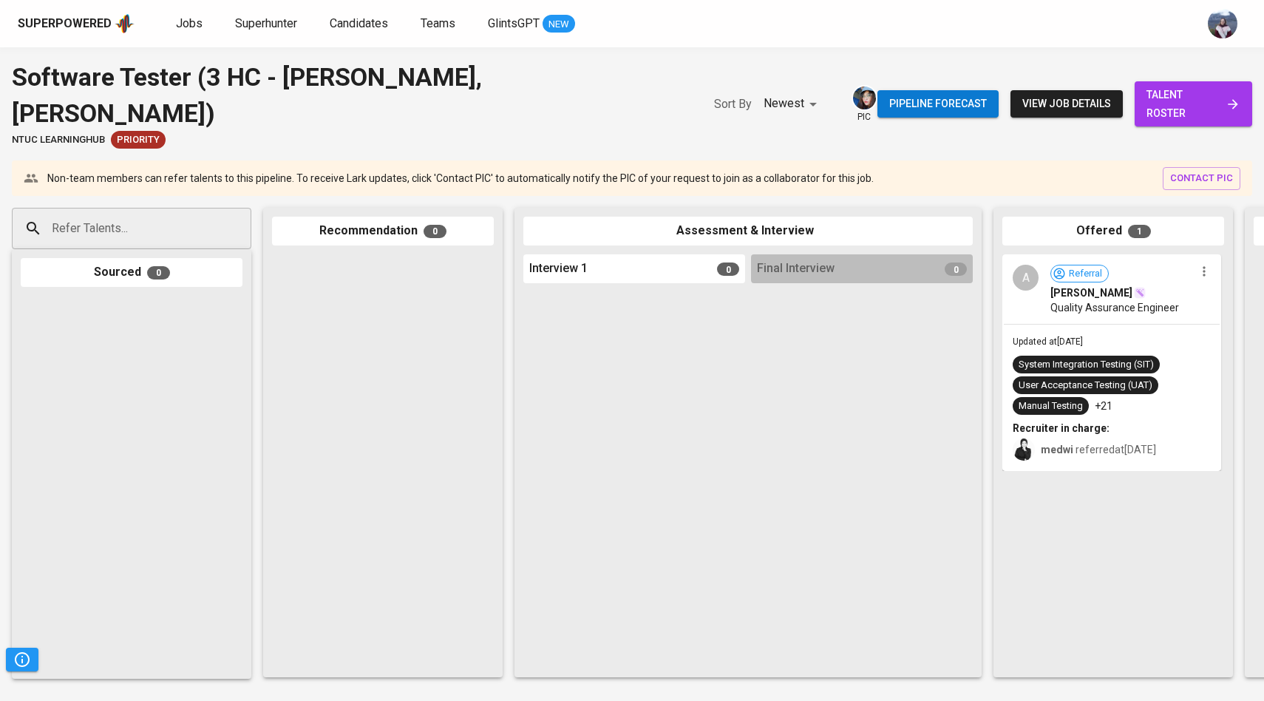
click at [180, 208] on div "Refer Talents..." at bounding box center [131, 228] width 239 height 41
paste input "[EMAIL_ADDRESS][DOMAIN_NAME]"
type input "[EMAIL_ADDRESS][DOMAIN_NAME]"
click at [143, 249] on div "QA Engineer" at bounding box center [142, 249] width 163 height 15
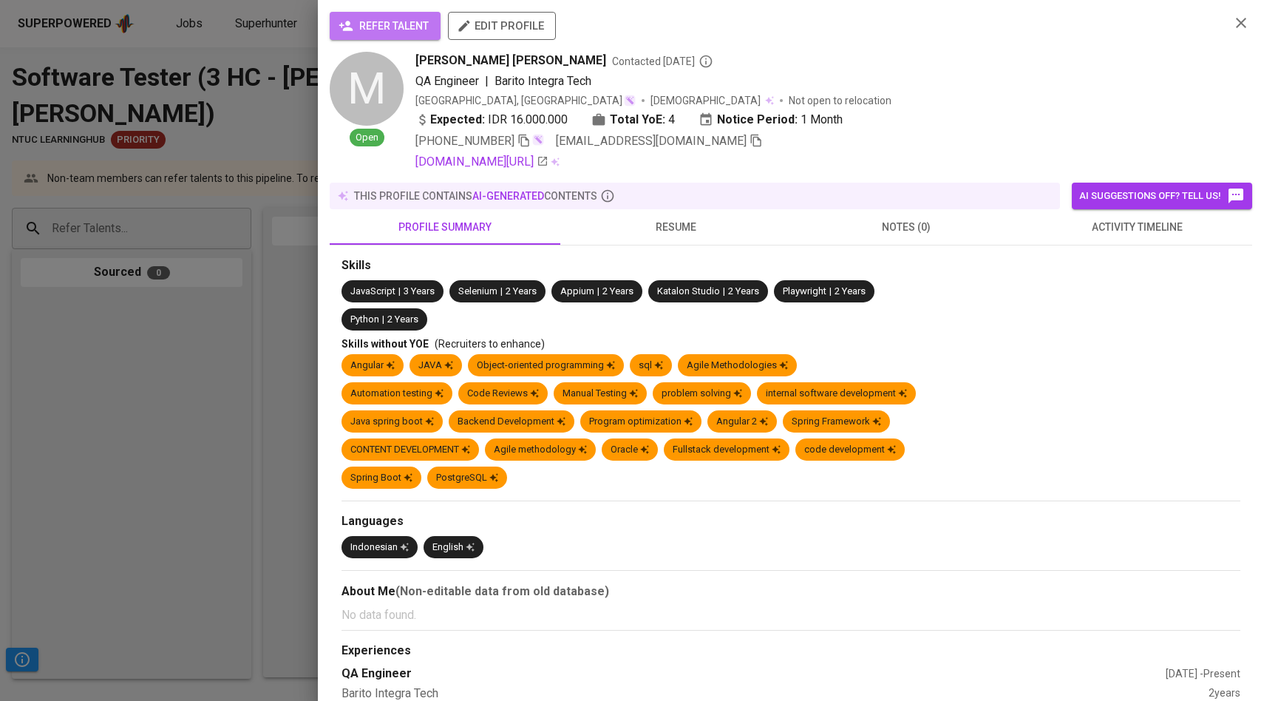
click at [389, 18] on span "refer talent" at bounding box center [384, 26] width 87 height 18
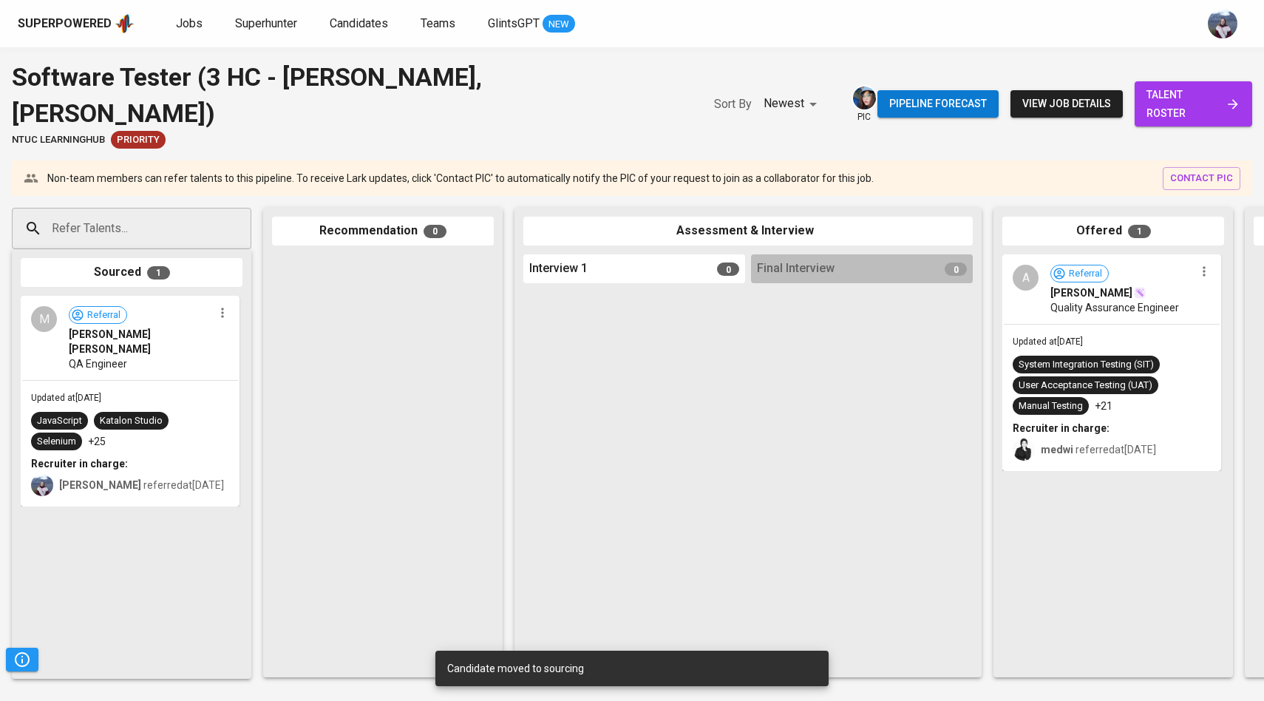
drag, startPoint x: 106, startPoint y: 375, endPoint x: 245, endPoint y: 372, distance: 138.2
click at [245, 372] on div "Sourced 1 M Referral Muhammad Yusuf Dewanto Abimanyu QA Engineer Updated at Aug…" at bounding box center [131, 463] width 239 height 429
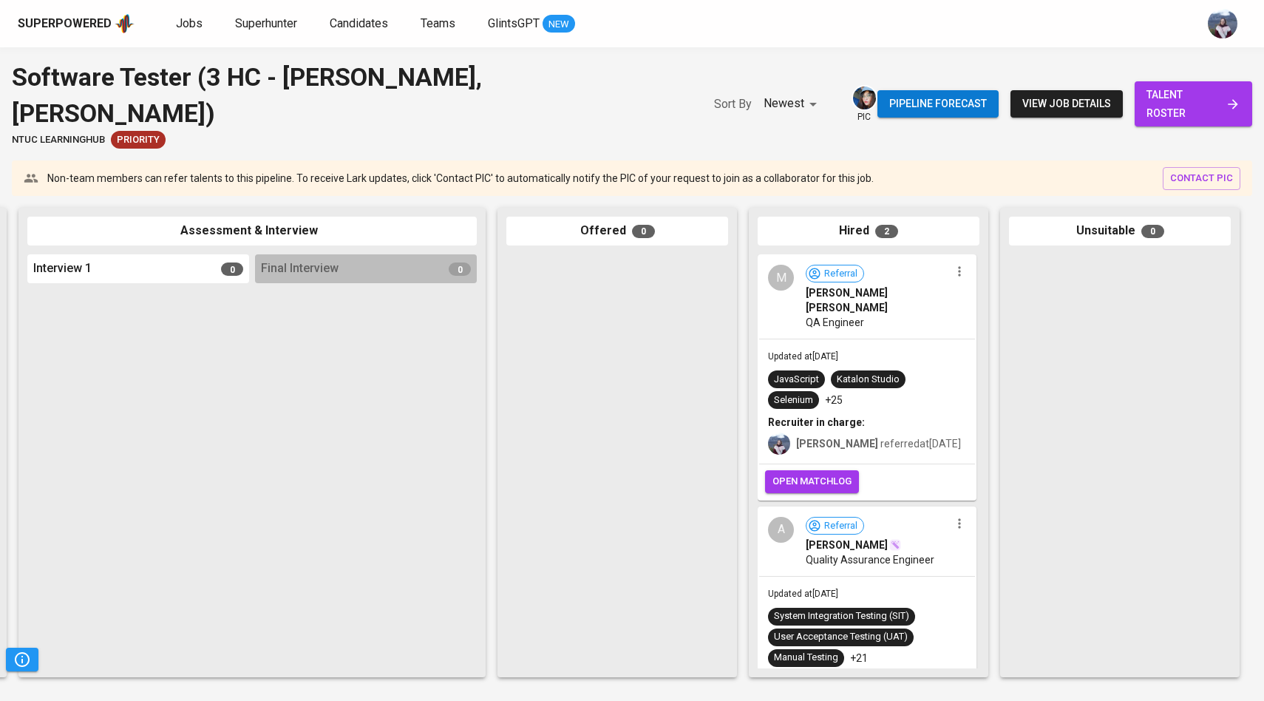
click at [816, 473] on span "open matchlog" at bounding box center [811, 481] width 79 height 17
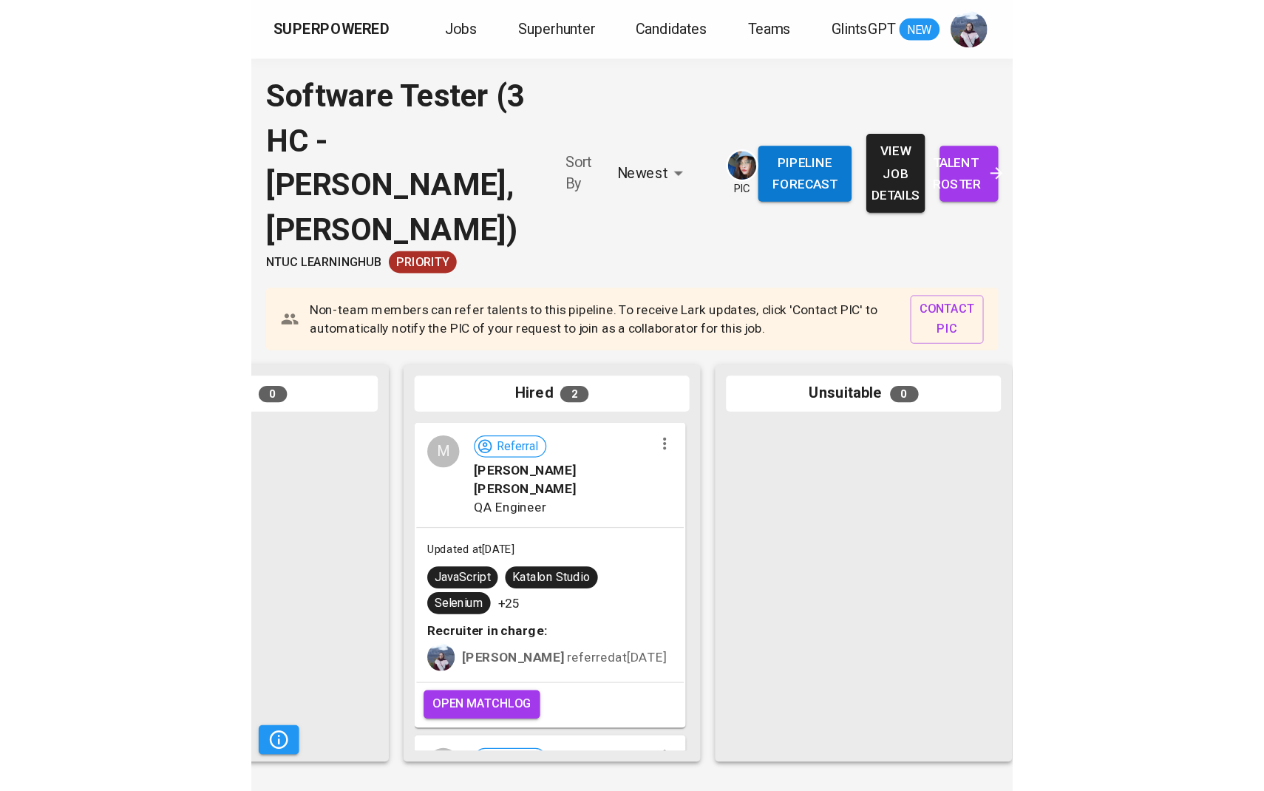
scroll to position [0, 1145]
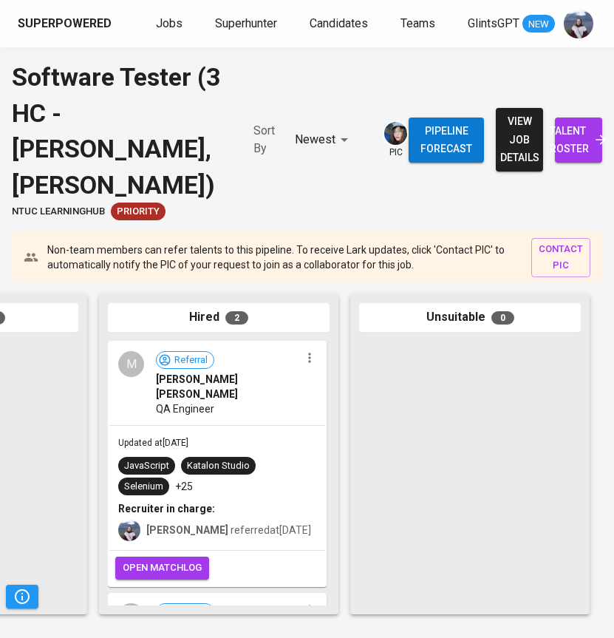
click at [168, 372] on span "[PERSON_NAME] [PERSON_NAME]" at bounding box center [228, 387] width 144 height 30
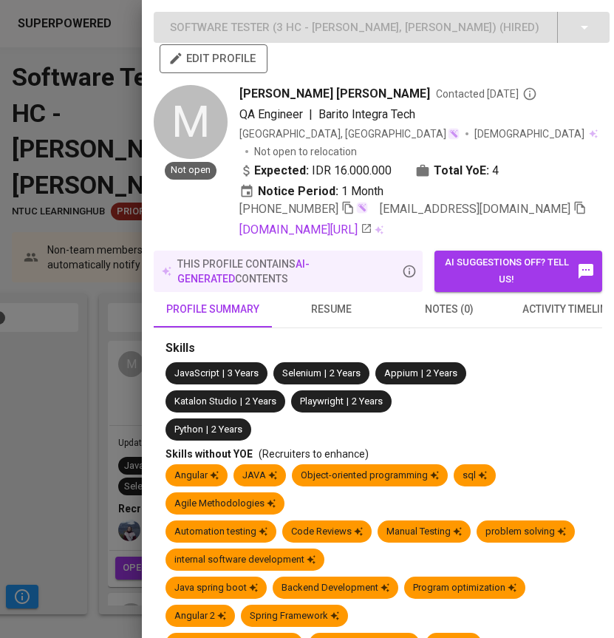
drag, startPoint x: 293, startPoint y: 113, endPoint x: 233, endPoint y: 92, distance: 64.0
click at [233, 92] on div "M Not open [PERSON_NAME] [PERSON_NAME] Contacted [DATE] QA Engineer | Barito In…" at bounding box center [382, 162] width 456 height 154
copy div "Not open [PERSON_NAME] [PERSON_NAME]"
click at [112, 275] on div at bounding box center [307, 319] width 614 height 638
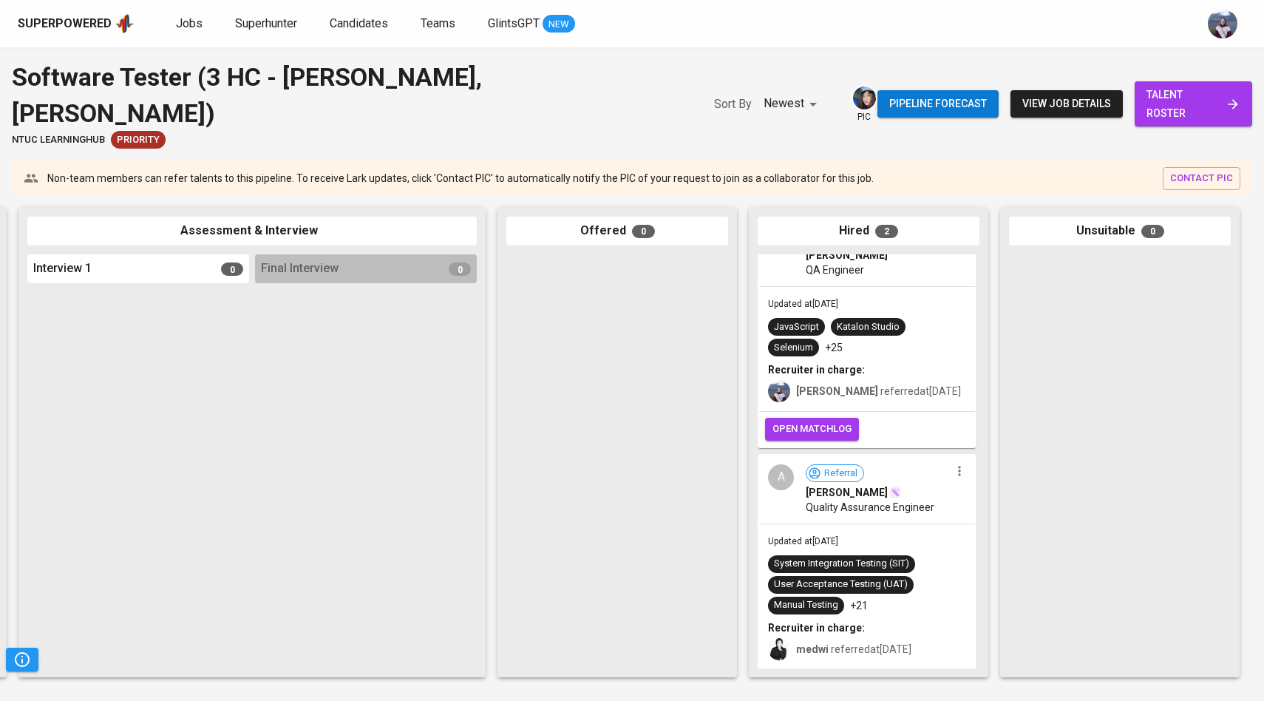
scroll to position [0, 0]
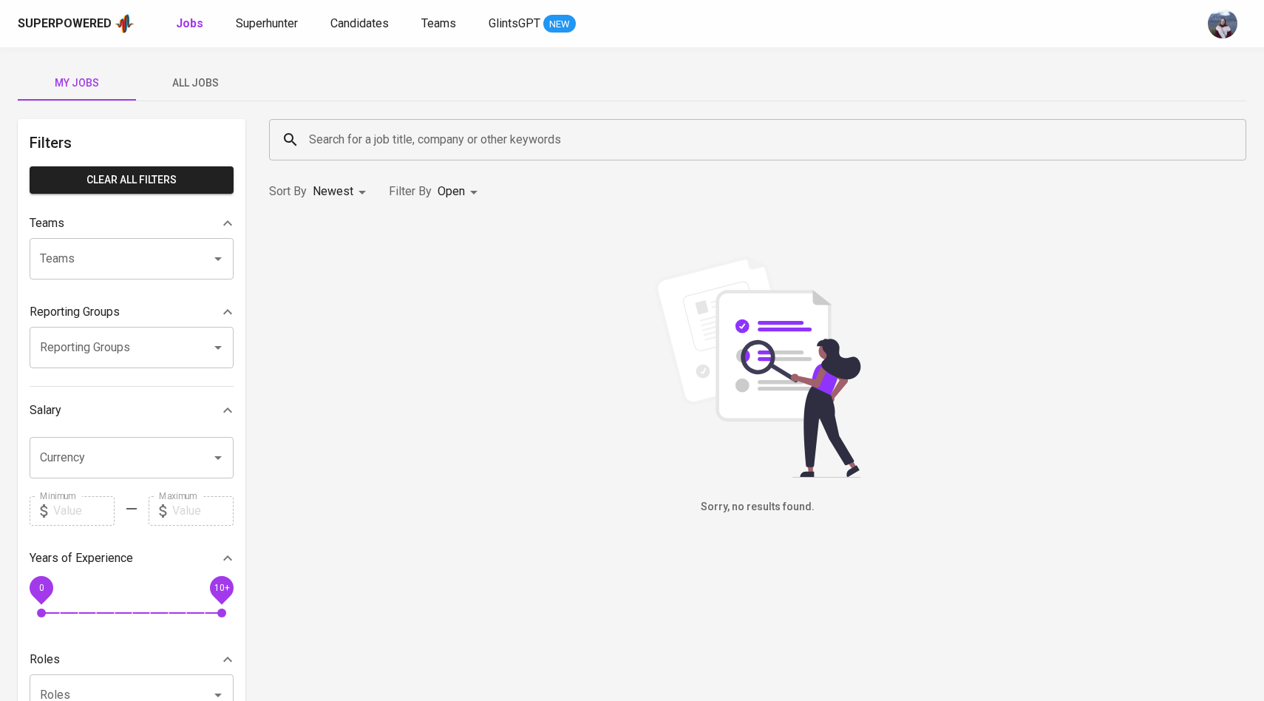
click at [194, 75] on span "All Jobs" at bounding box center [195, 83] width 100 height 18
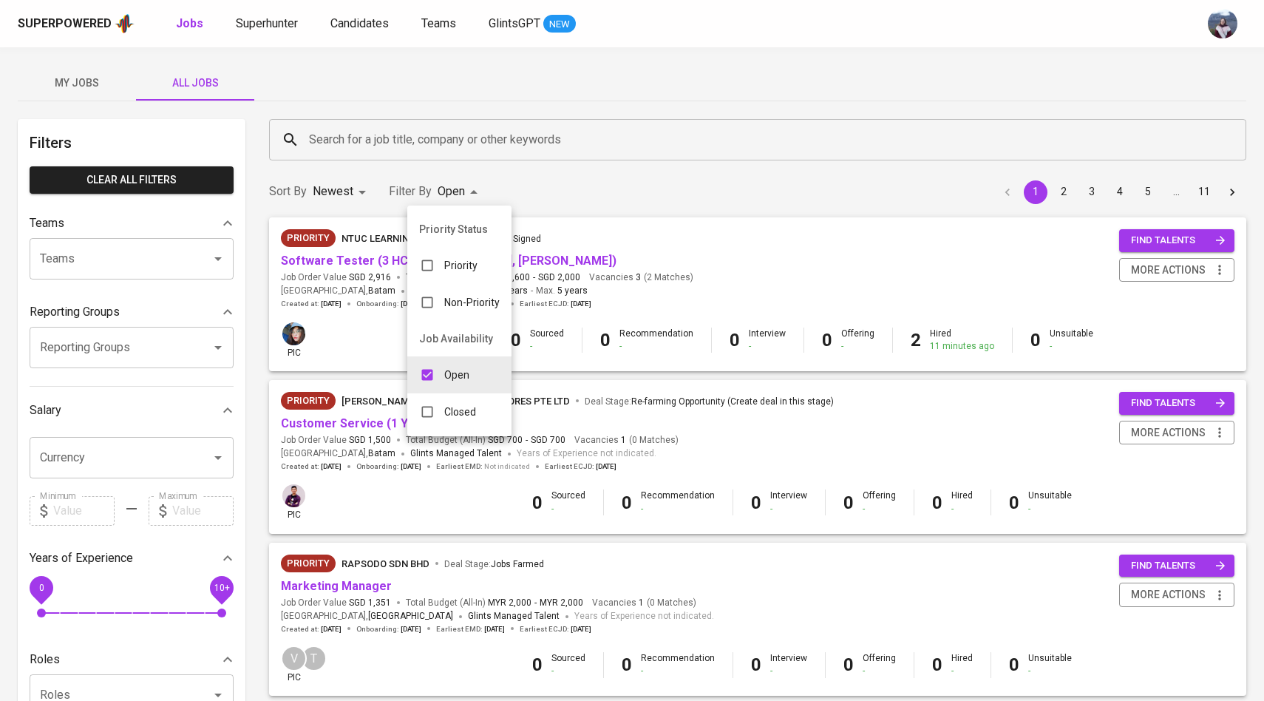
click at [434, 409] on input "checkbox" at bounding box center [427, 412] width 28 height 28
checkbox input "true"
type input "OPEN,CLOSE"
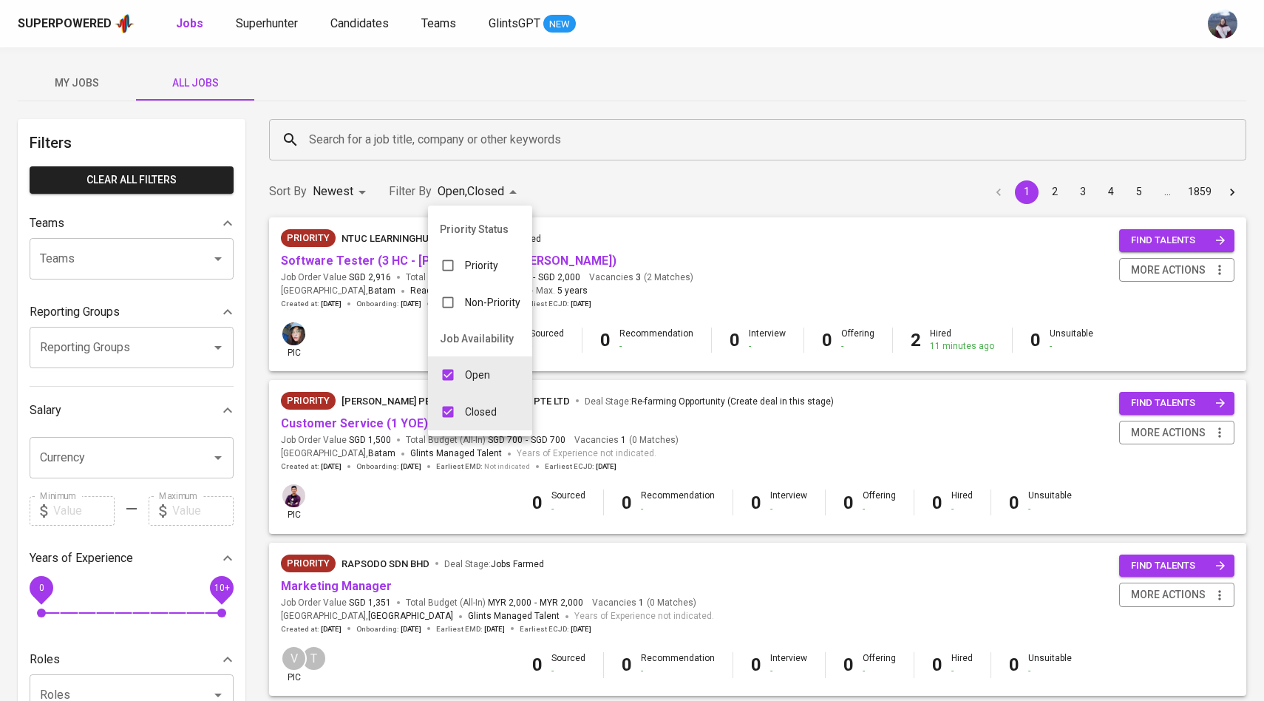
click at [449, 373] on input "checkbox" at bounding box center [448, 375] width 28 height 28
checkbox input "false"
type input "CLOSE"
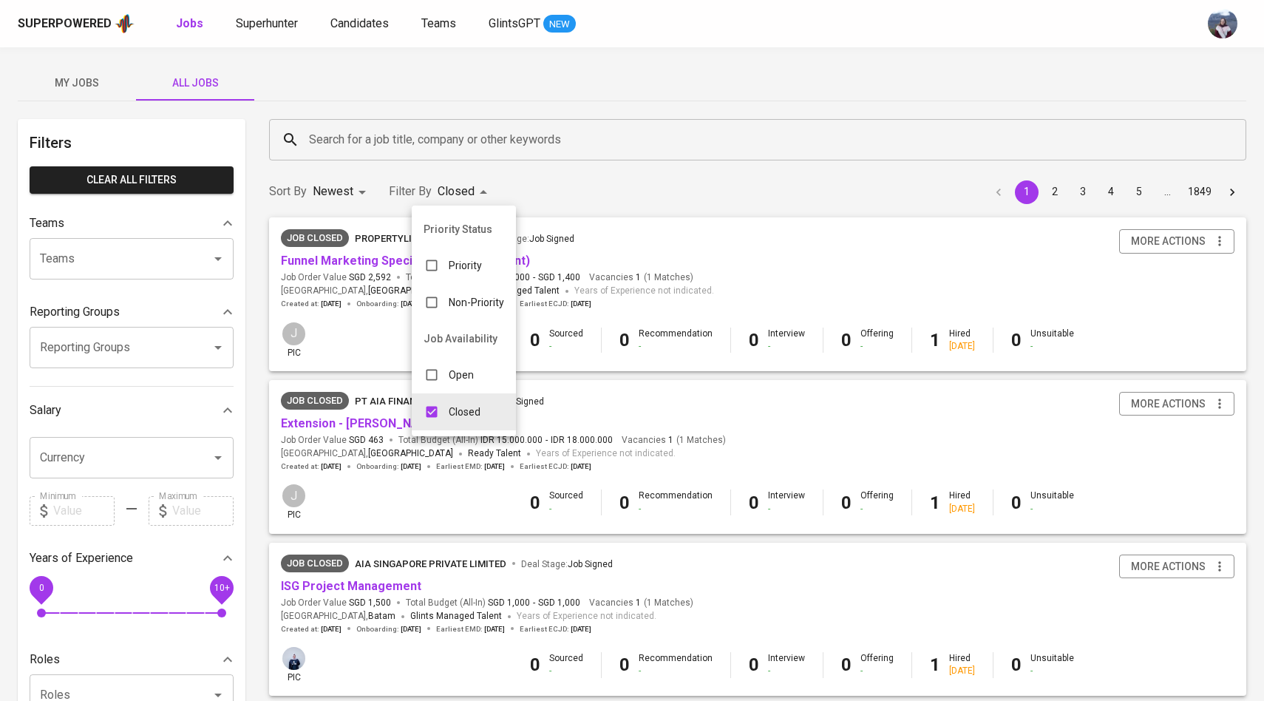
click at [446, 141] on div at bounding box center [632, 350] width 1264 height 701
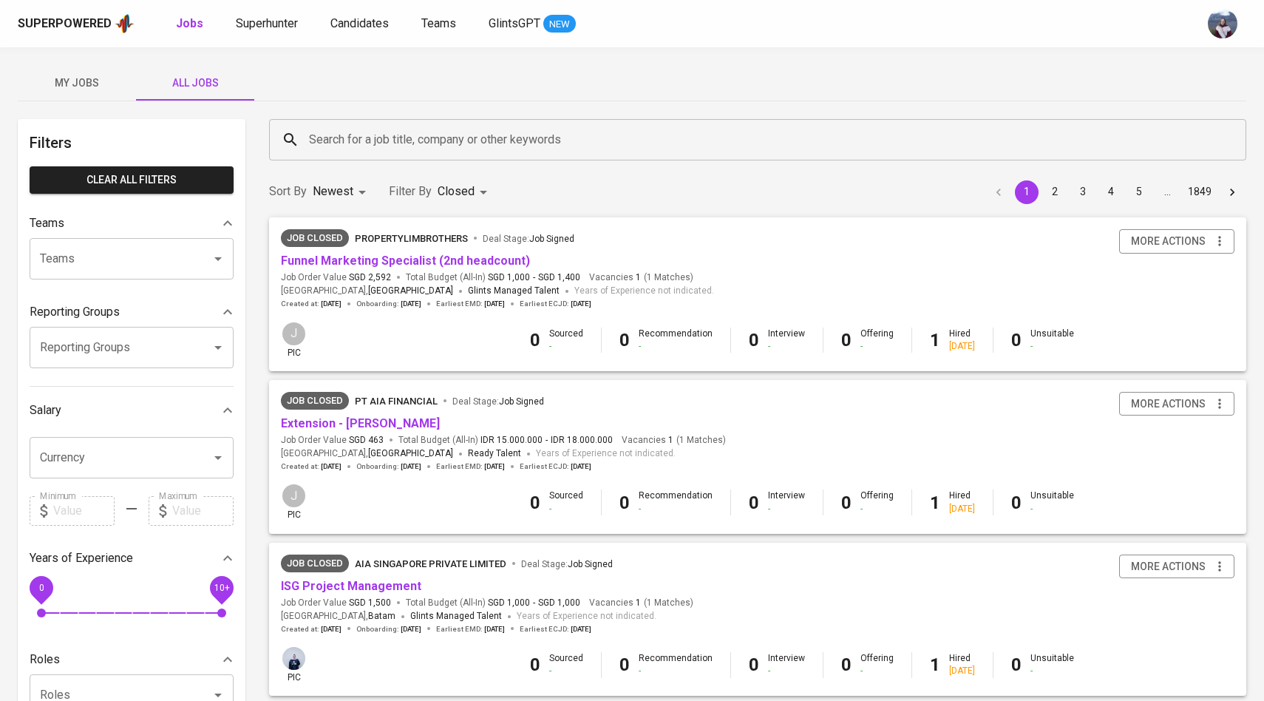
click at [446, 141] on input "Search for a job title, company or other keywords" at bounding box center [761, 140] width 912 height 28
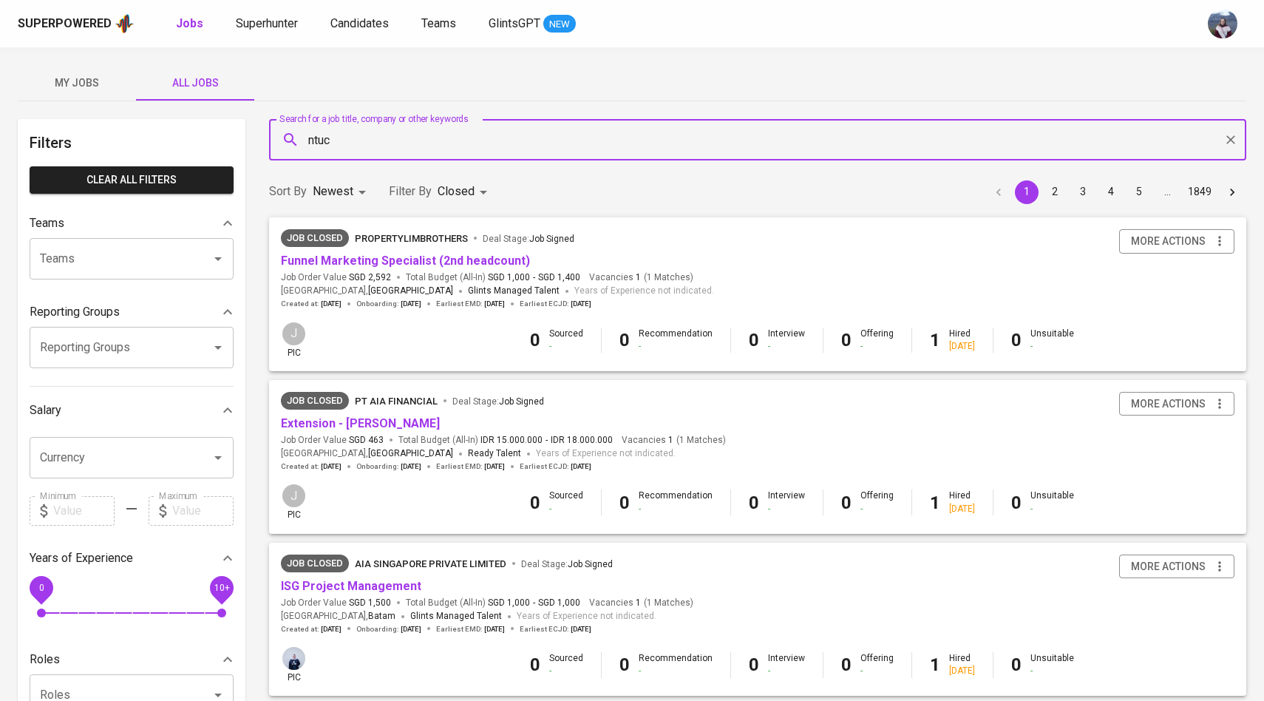
type input "ntuc"
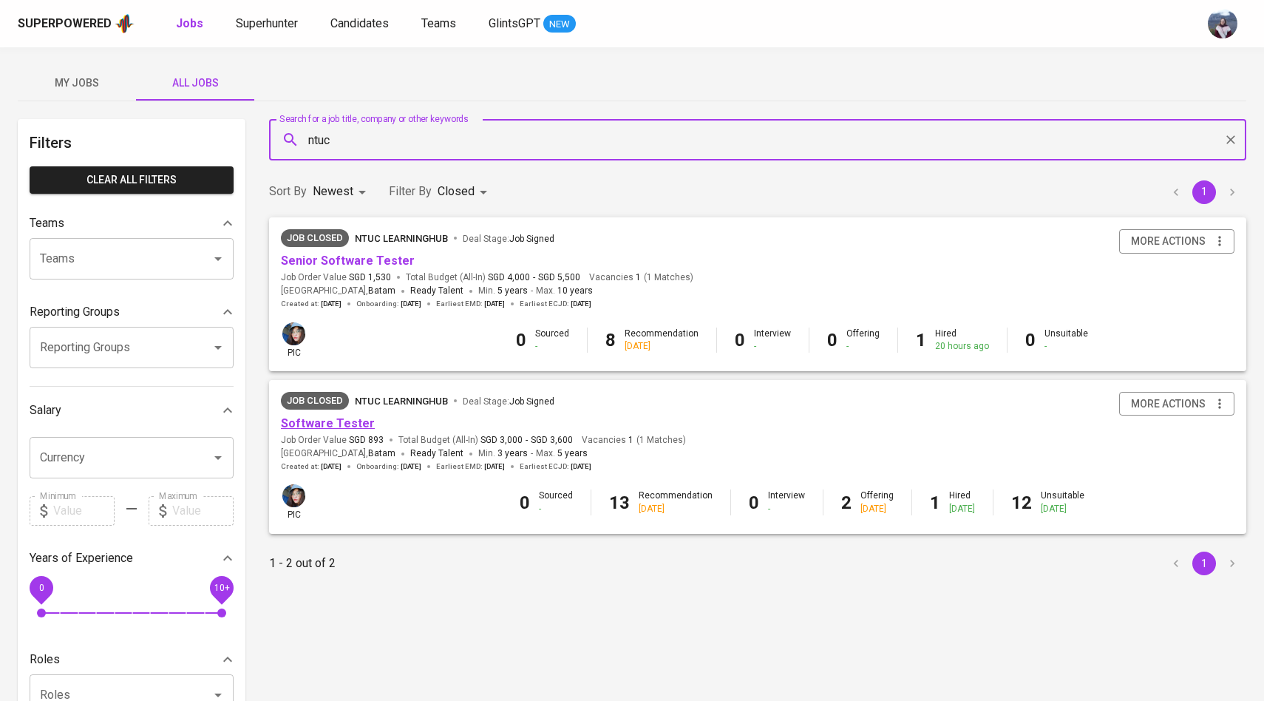
click at [334, 426] on link "Software Tester" at bounding box center [328, 423] width 94 height 14
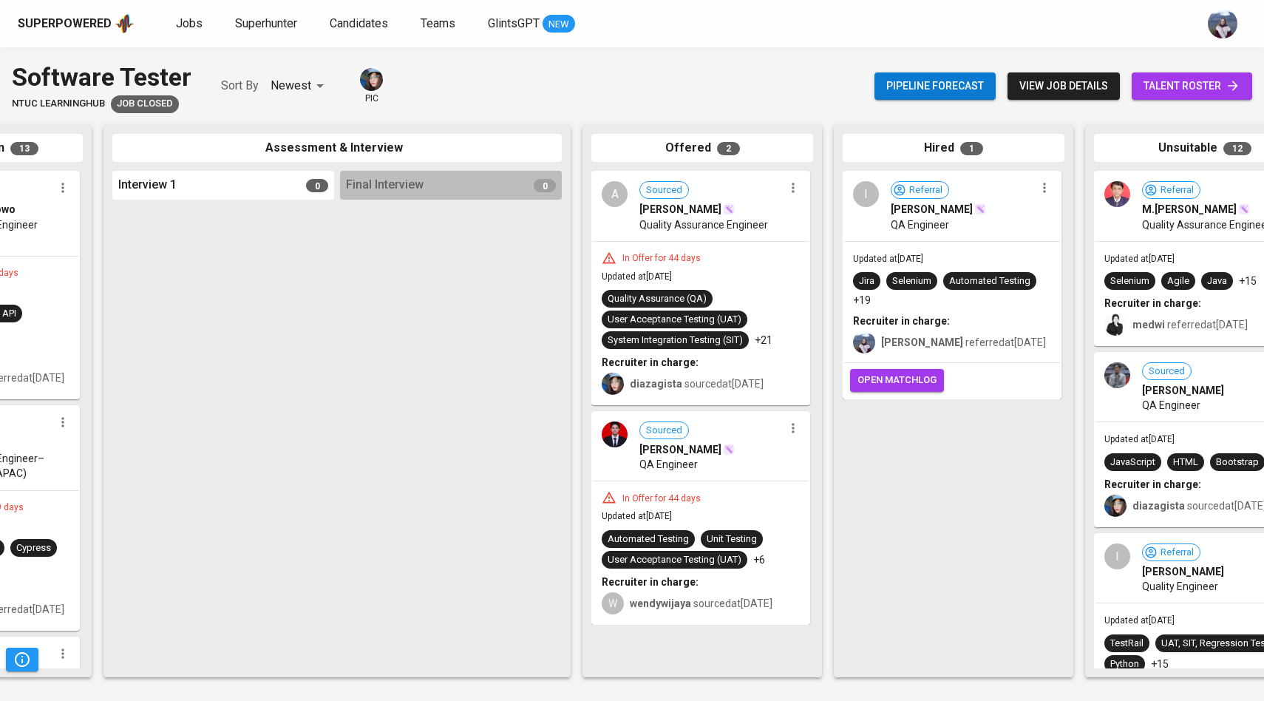
scroll to position [0, 496]
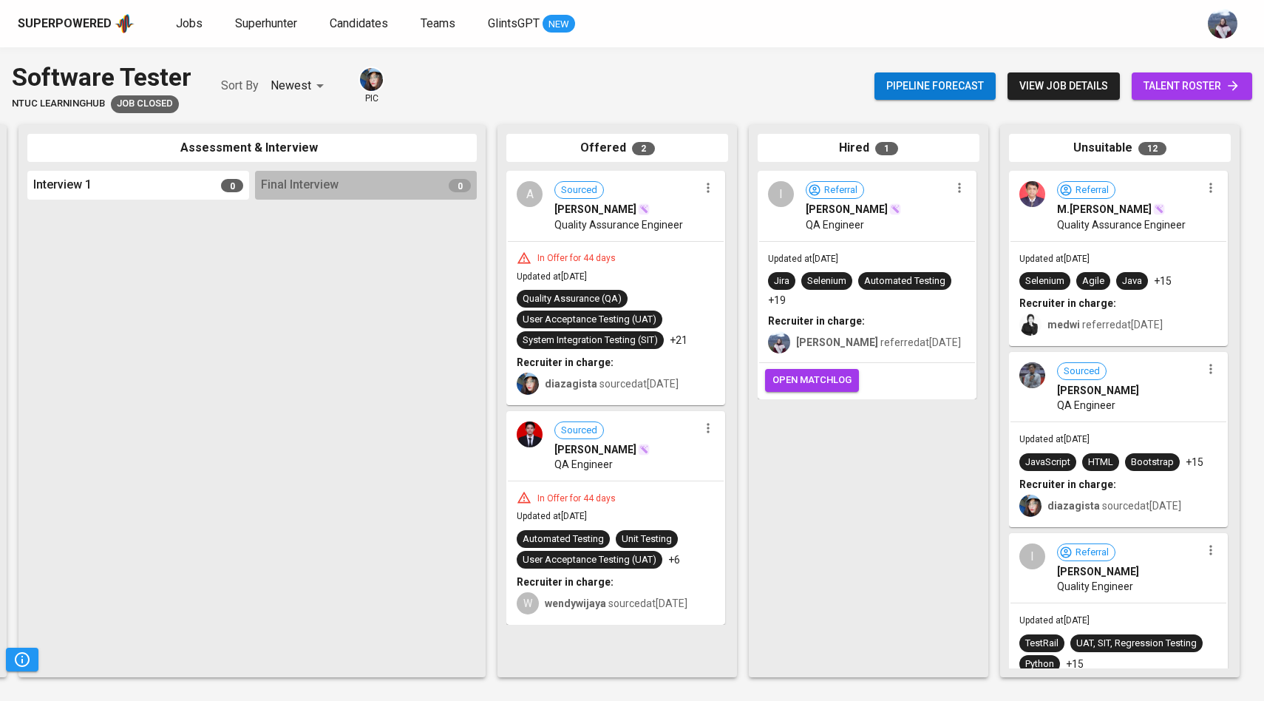
click at [1154, 78] on span "talent roster" at bounding box center [1191, 86] width 97 height 18
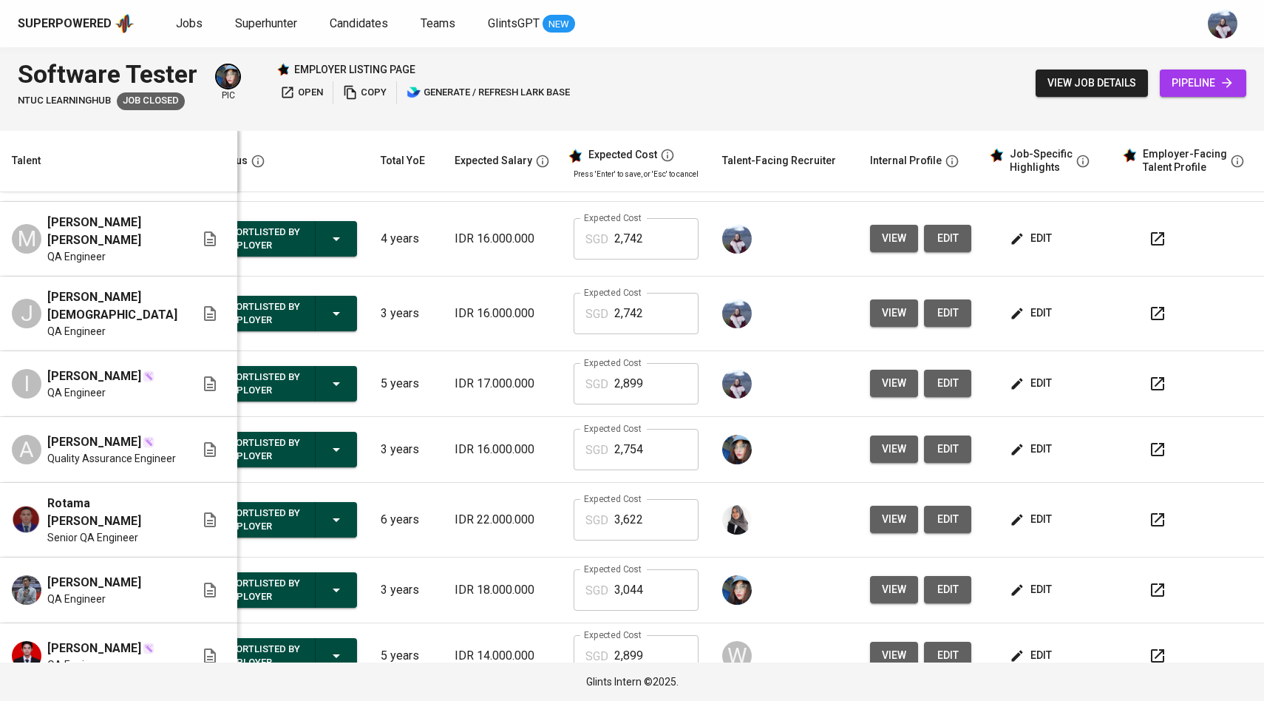
scroll to position [0, 1]
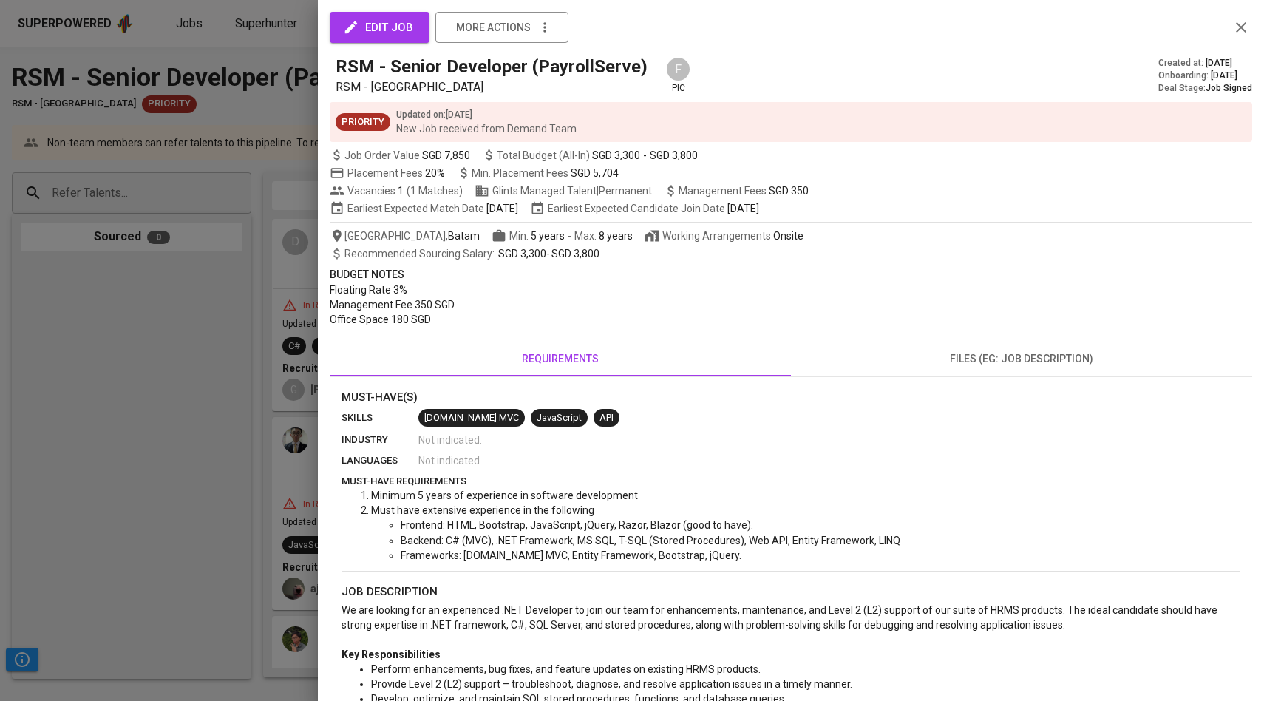
scroll to position [26, 0]
